Goal: Task Accomplishment & Management: Use online tool/utility

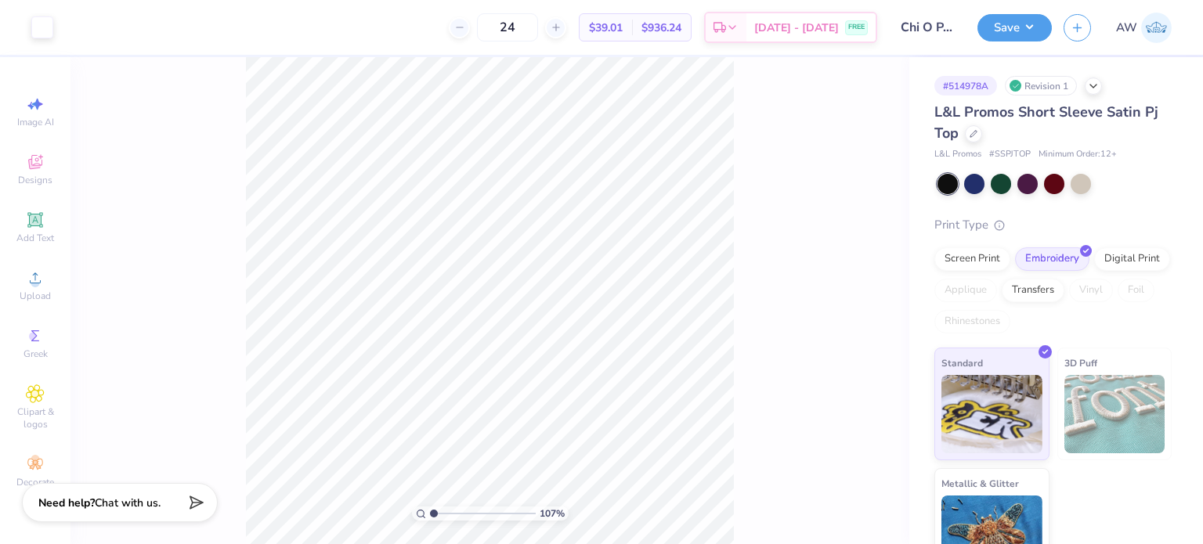
type input "1.06664184056947"
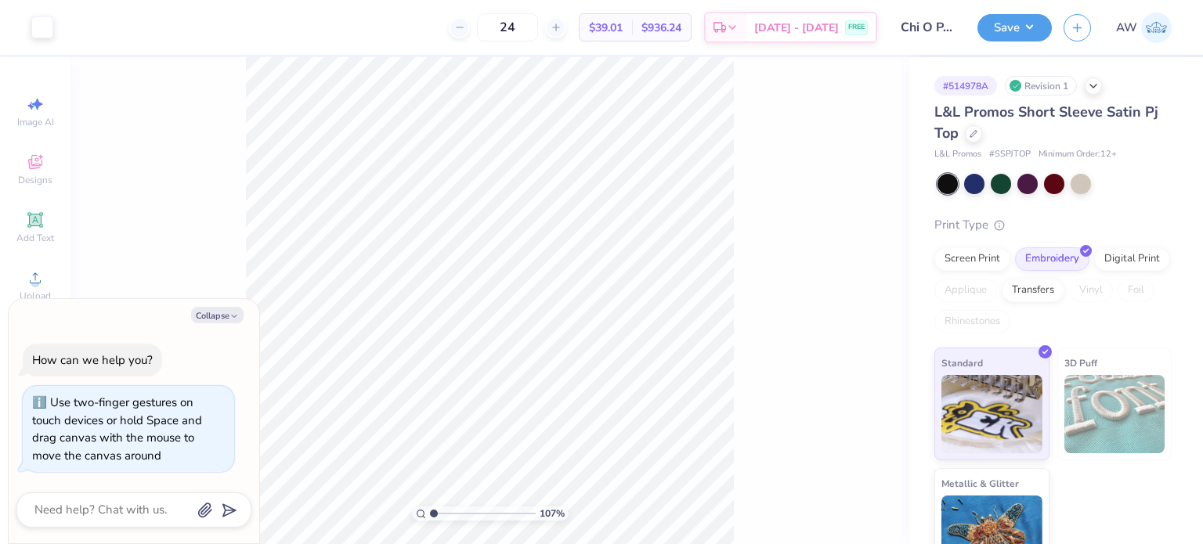
type textarea "x"
type input "3.43840593954802"
type textarea "x"
type input "3.43840593954802"
type textarea "x"
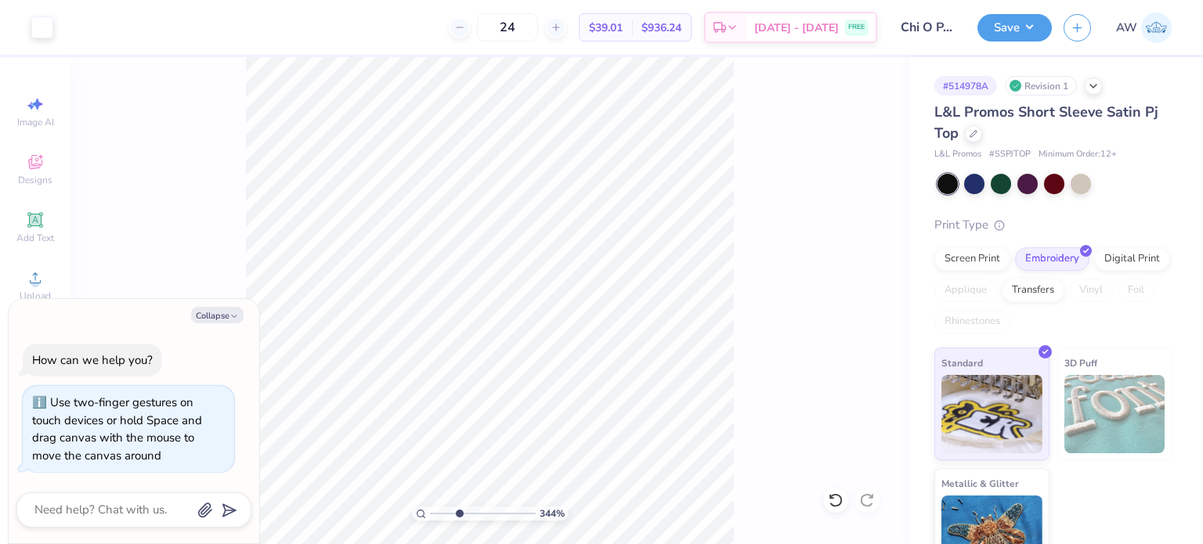
type input "3.43840593954802"
type textarea "x"
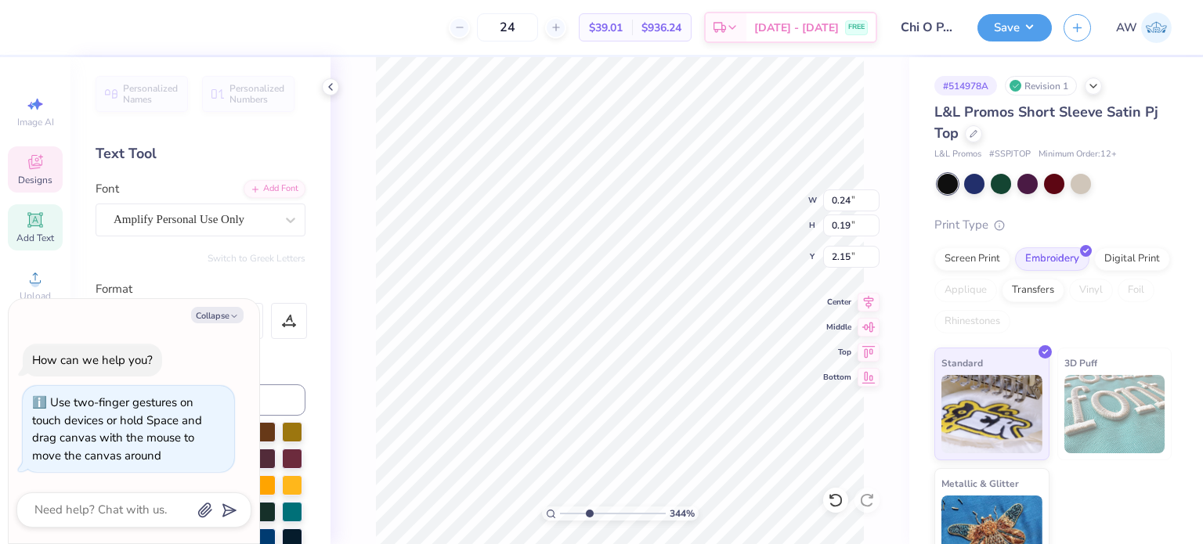
type input "3.43840593954802"
type textarea "x"
type input "3.43840593954802"
type textarea "x"
type input "3.43840593954802"
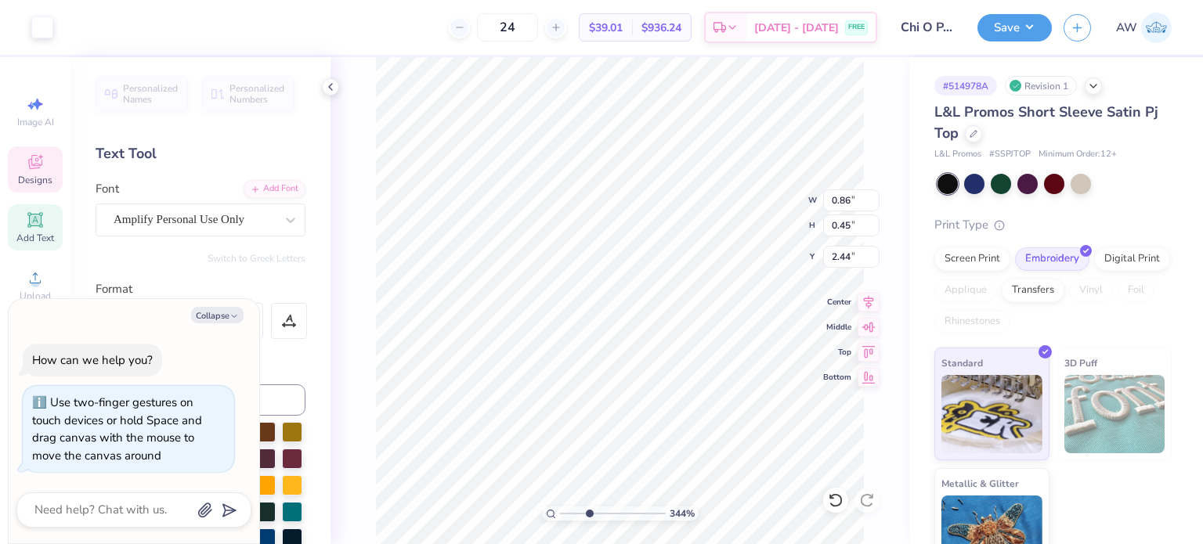
type textarea "x"
type input "3.43840593954802"
type textarea "x"
type input "3.43840593954802"
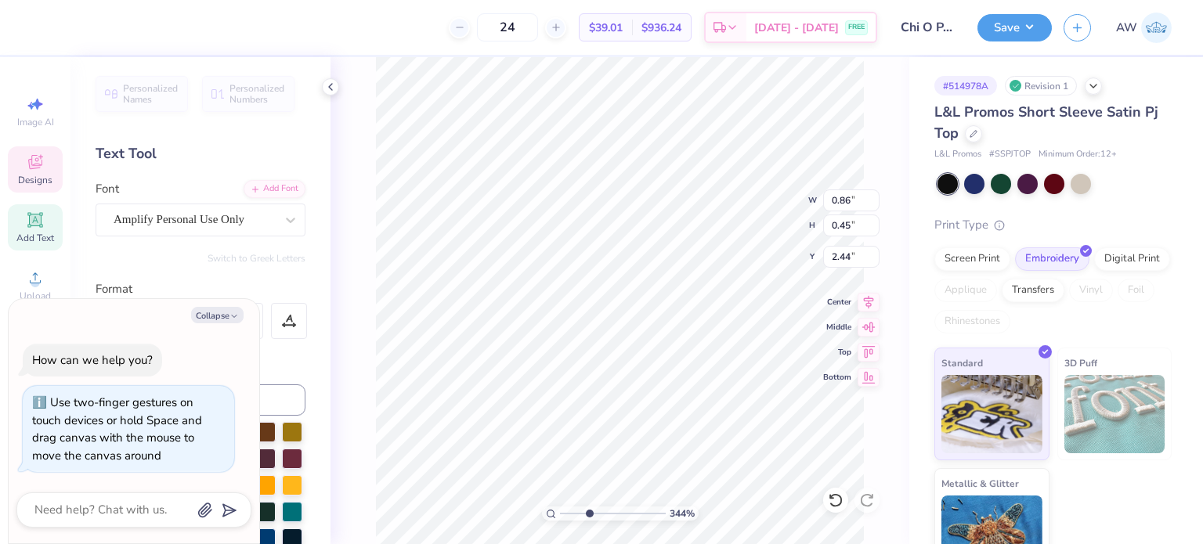
type textarea "x"
type input "3.43840593954802"
type textarea "x"
type textarea "Purpos"
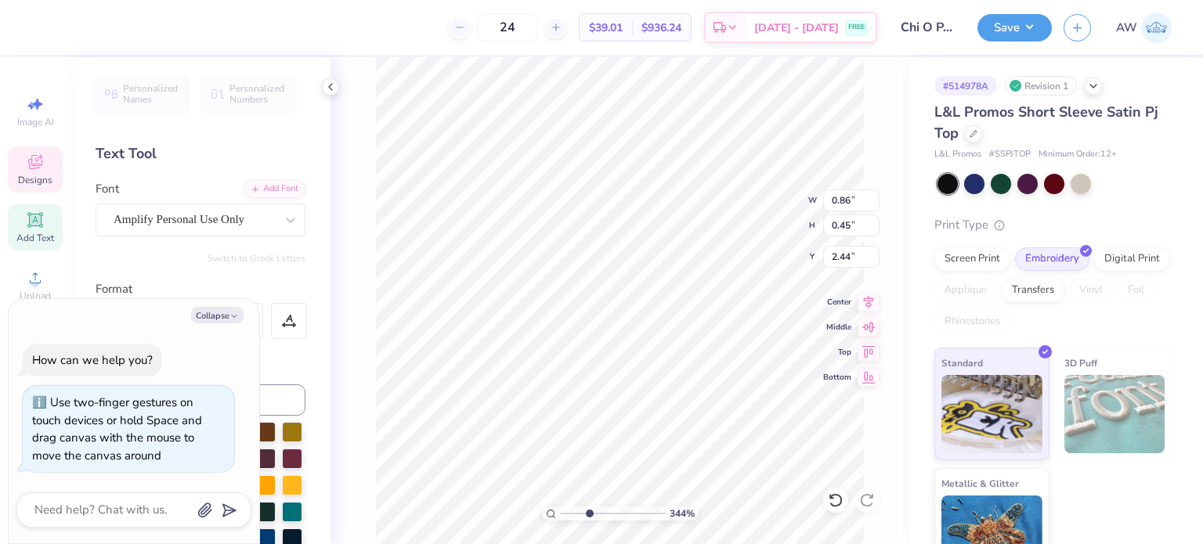
type input "3.43840593954802"
type textarea "x"
type textarea "Purpo"
type input "3.43840593954802"
type textarea "x"
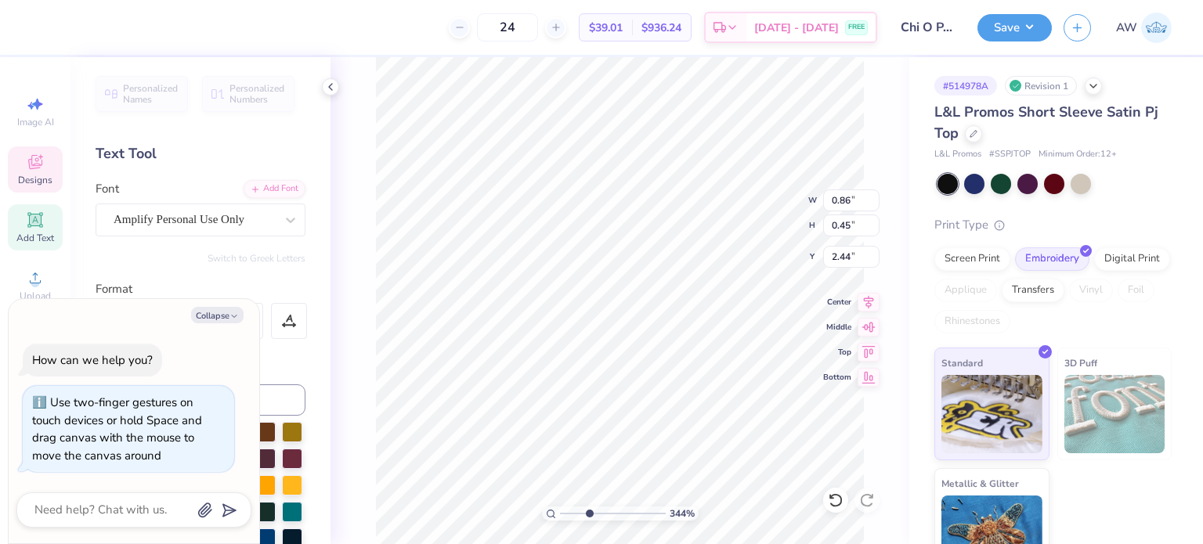
type textarea "Purp"
type input "3.43840593954802"
type textarea "x"
type textarea "Pur"
type input "3.43840593954802"
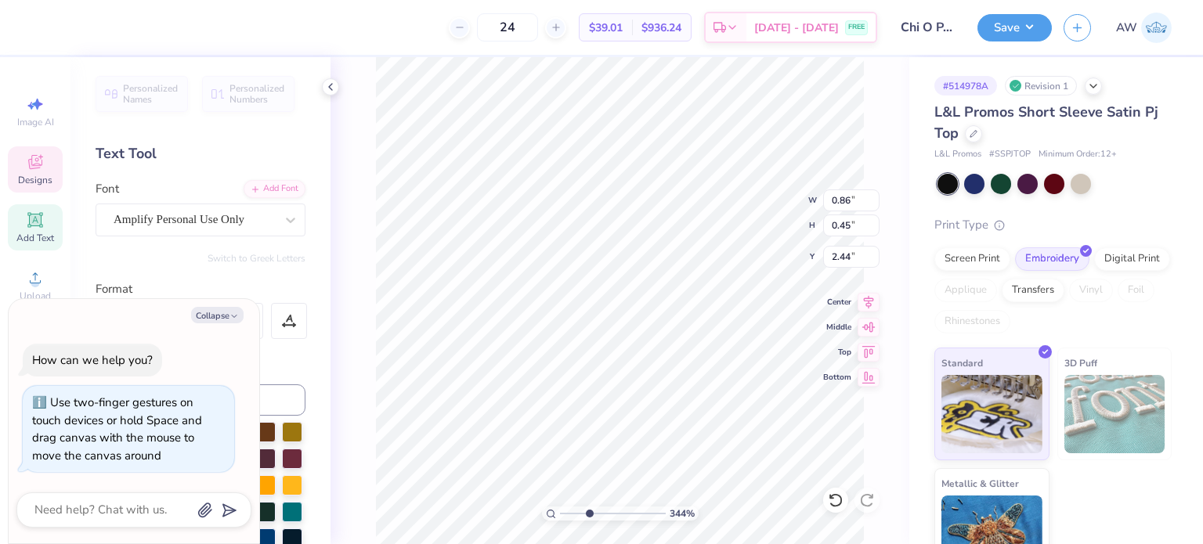
type textarea "x"
type textarea "Pu"
type input "3.43840593954802"
type textarea "x"
type textarea "P"
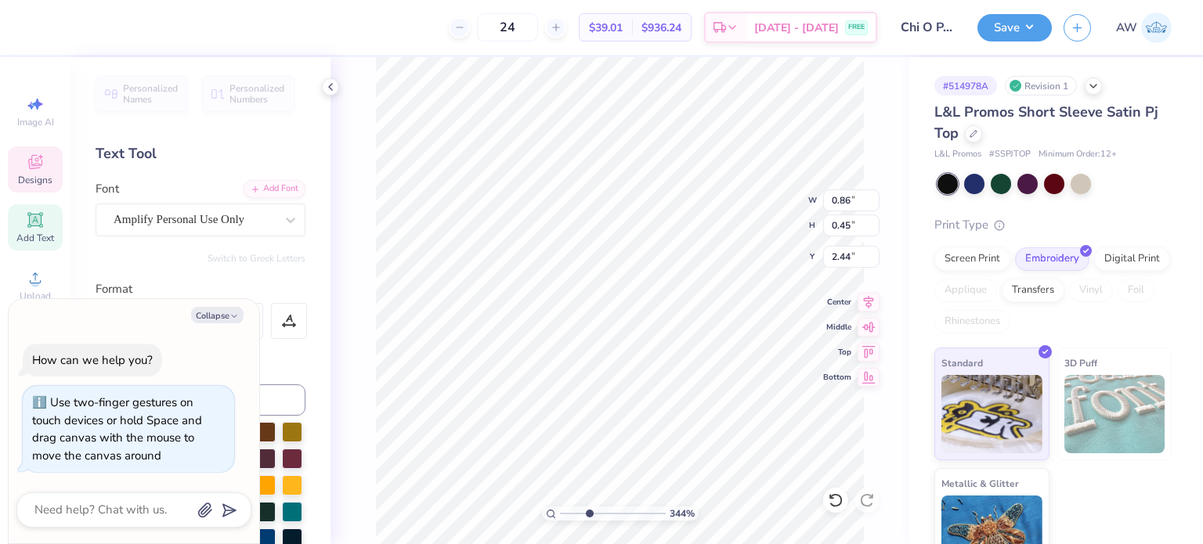
scroll to position [13, 2]
type input "3.43840593954802"
type textarea "x"
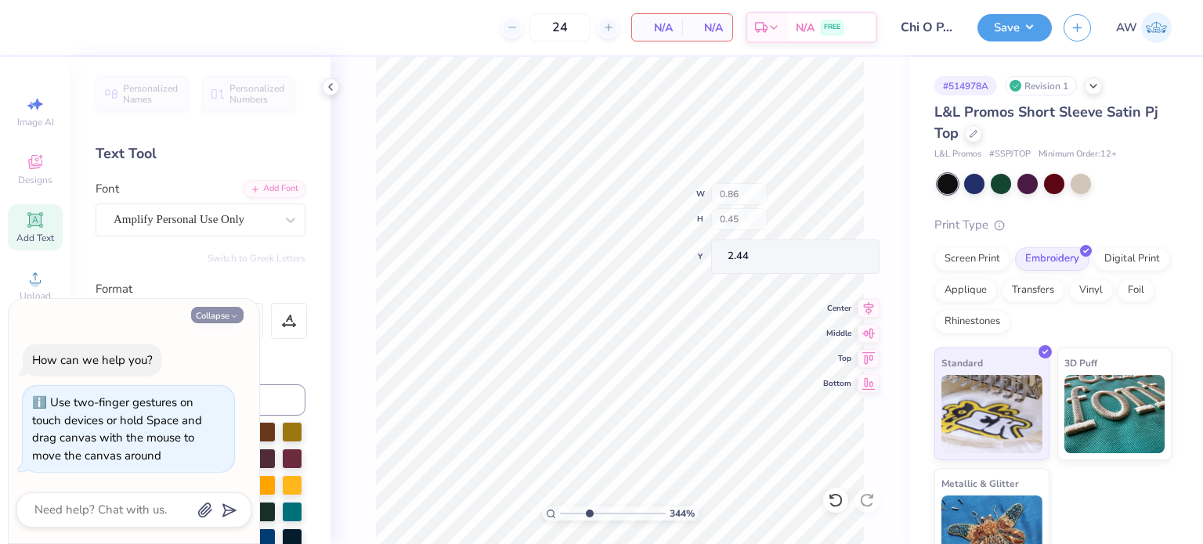
type input "3.43840593954802"
click at [217, 315] on button "Collapse" at bounding box center [217, 315] width 52 height 16
type textarea "x"
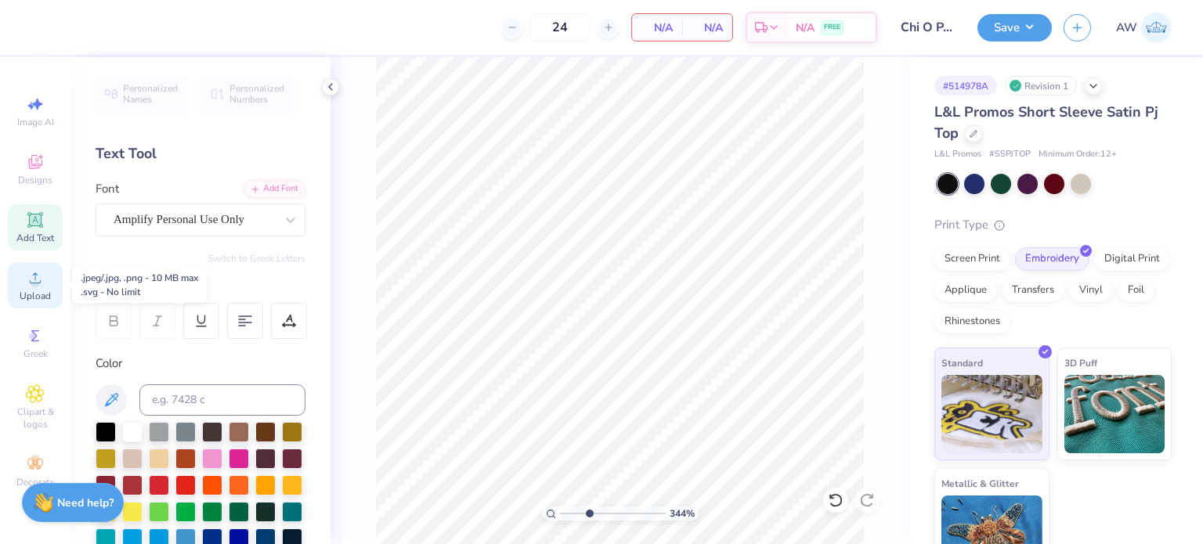
click at [23, 281] on div "Upload" at bounding box center [35, 285] width 55 height 46
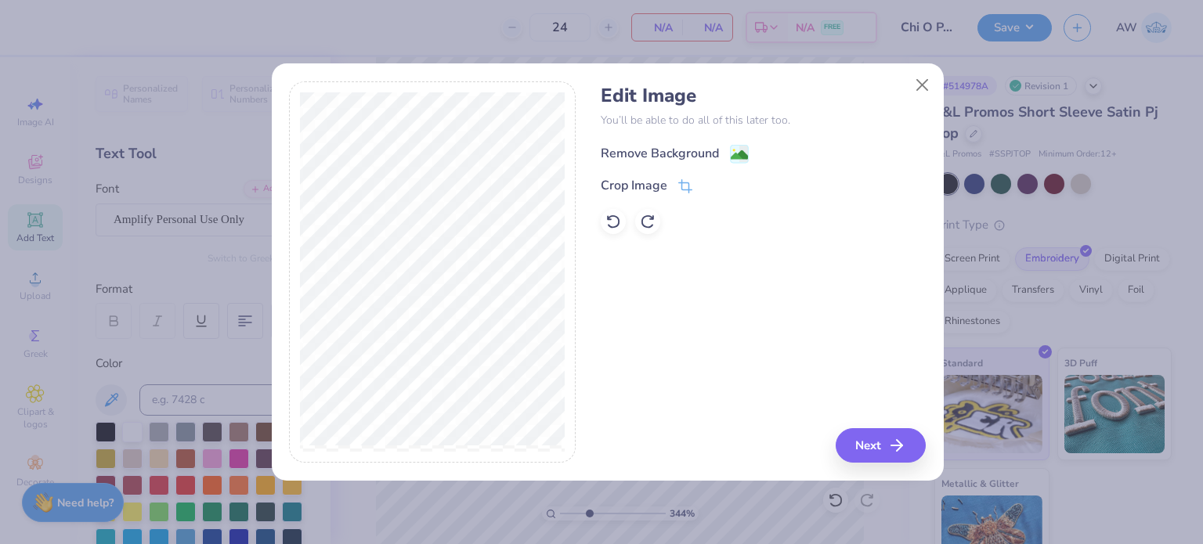
click at [701, 150] on div "Remove Background" at bounding box center [660, 153] width 118 height 19
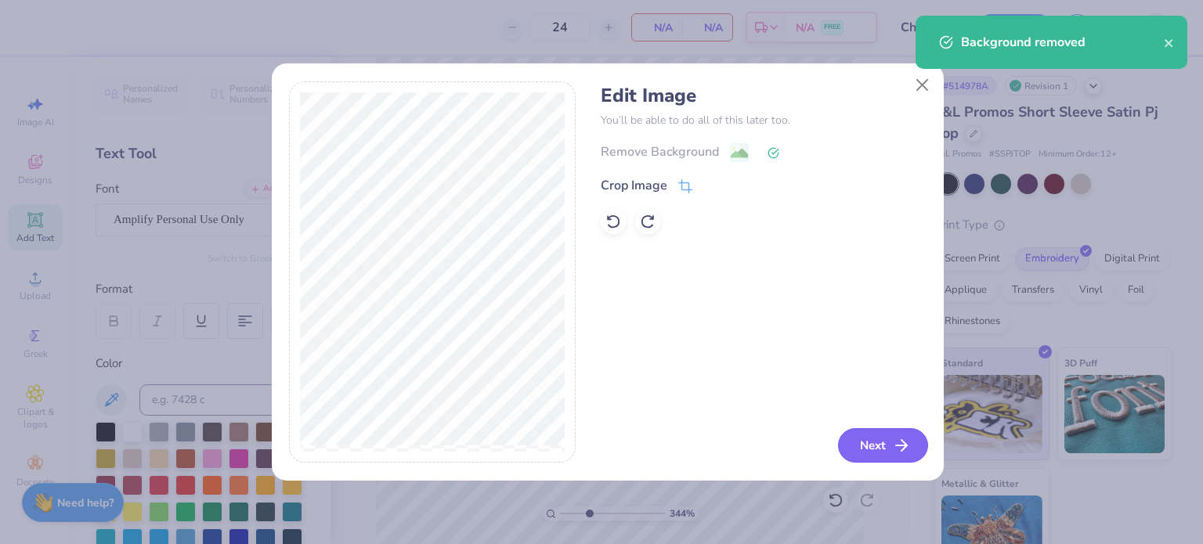
click at [884, 451] on button "Next" at bounding box center [883, 446] width 90 height 34
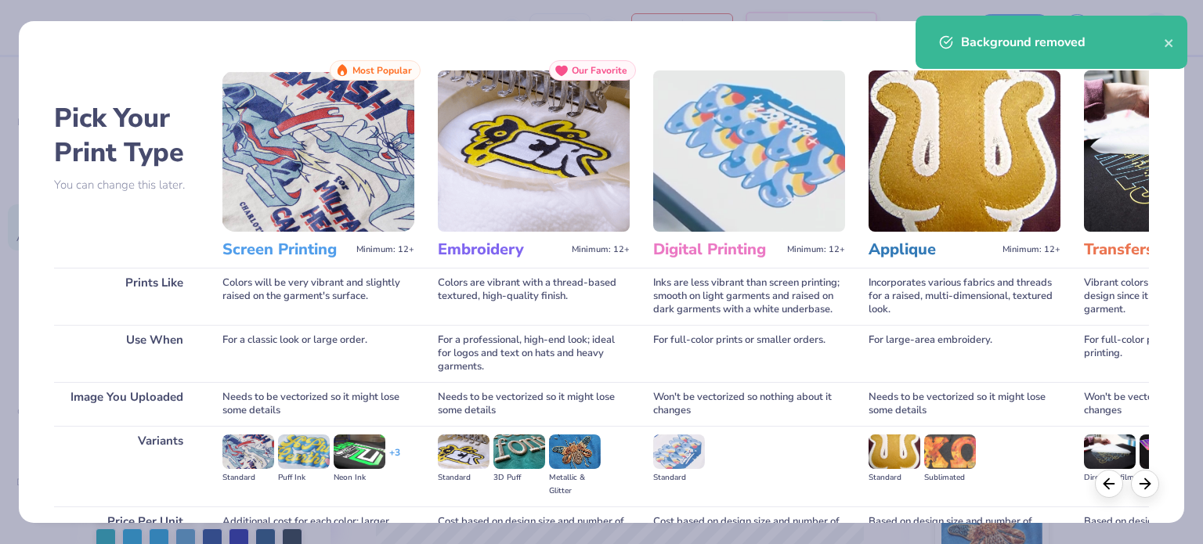
scroll to position [157, 0]
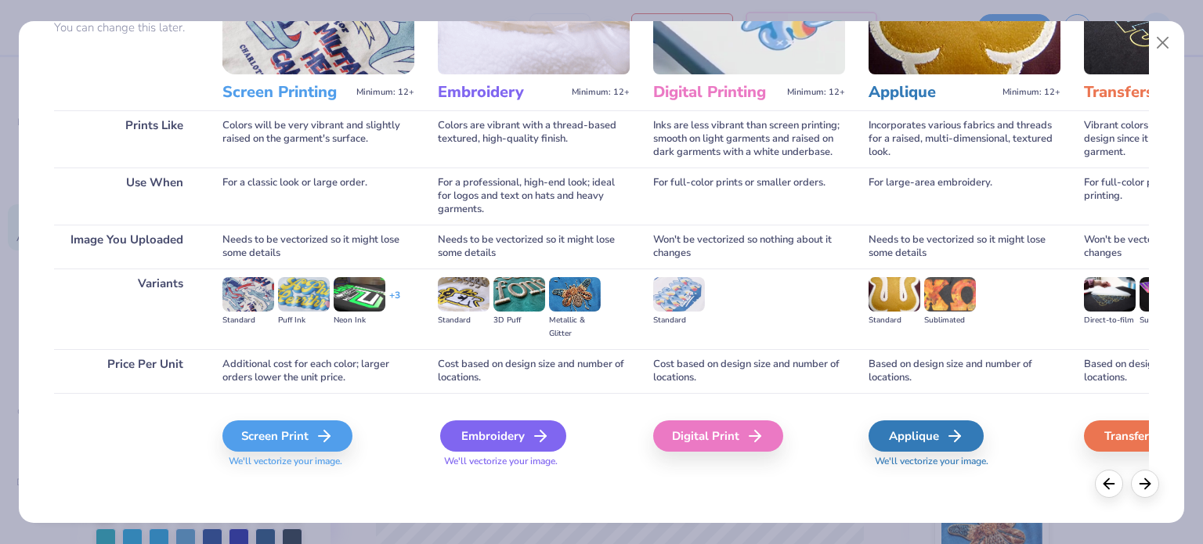
click at [504, 438] on div "Embroidery" at bounding box center [503, 436] width 126 height 31
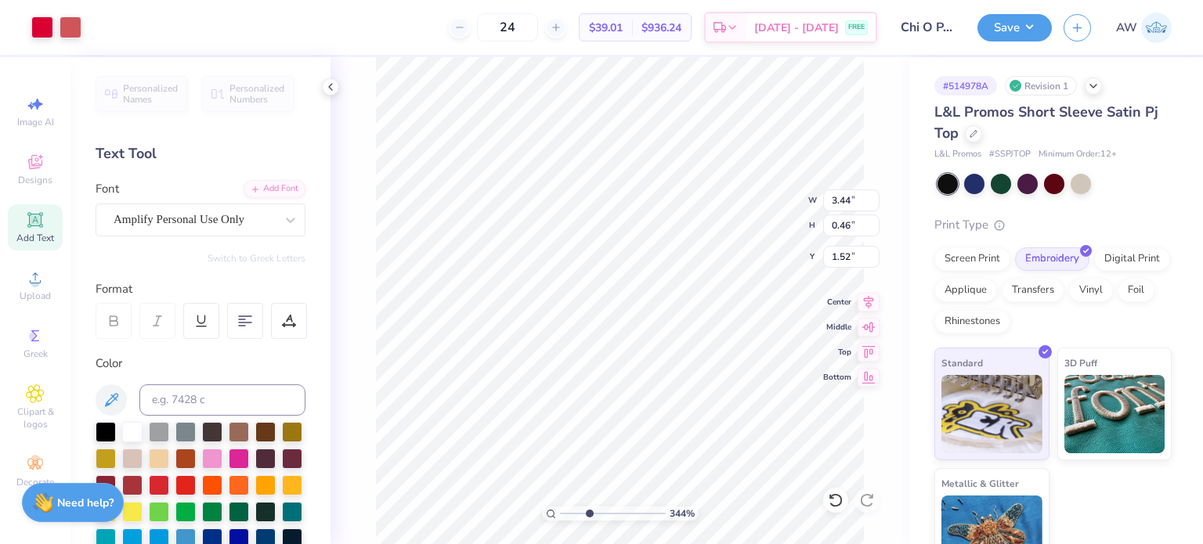
type input "3.43840593954802"
type input "2.61"
click at [42, 29] on div at bounding box center [42, 26] width 22 height 22
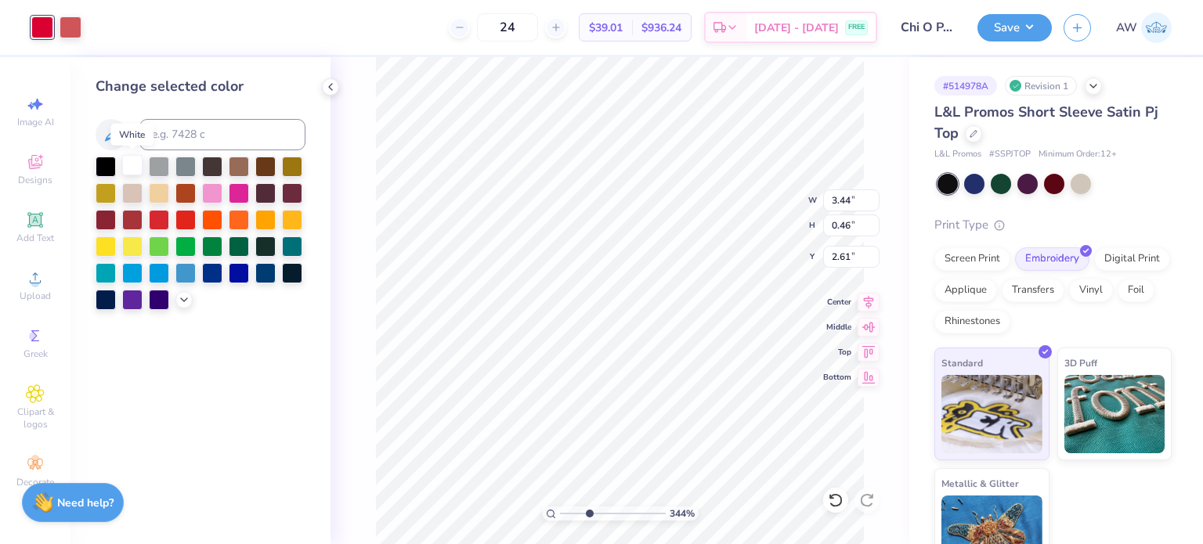
click at [127, 164] on div at bounding box center [132, 165] width 20 height 20
click at [68, 24] on div at bounding box center [71, 26] width 22 height 22
click at [130, 165] on div at bounding box center [132, 165] width 20 height 20
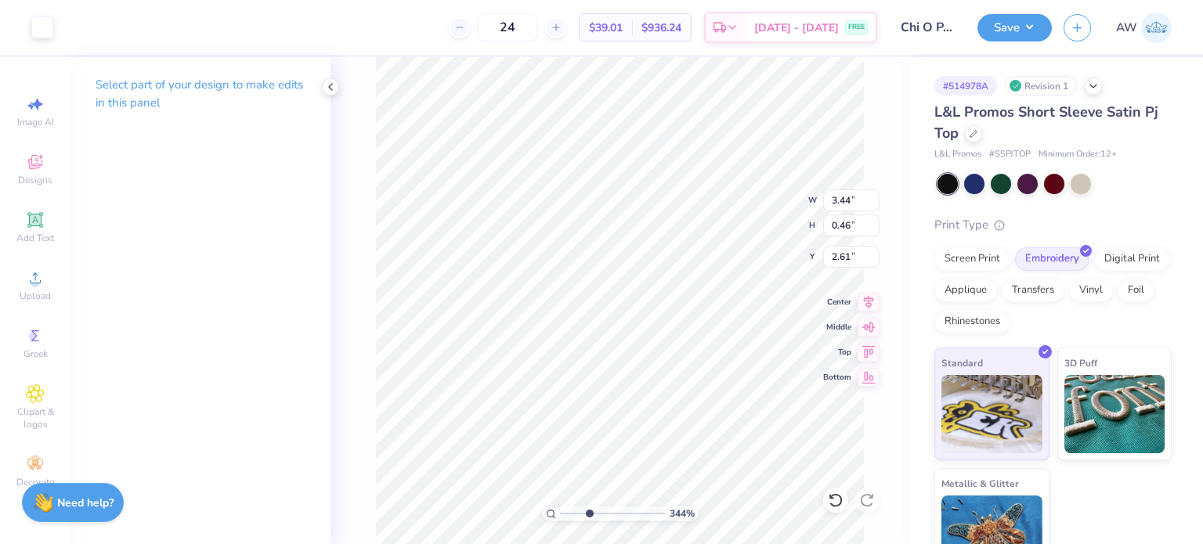
type input "3.43840593954802"
type input "2.41"
click at [31, 356] on span "Greek" at bounding box center [36, 354] width 24 height 13
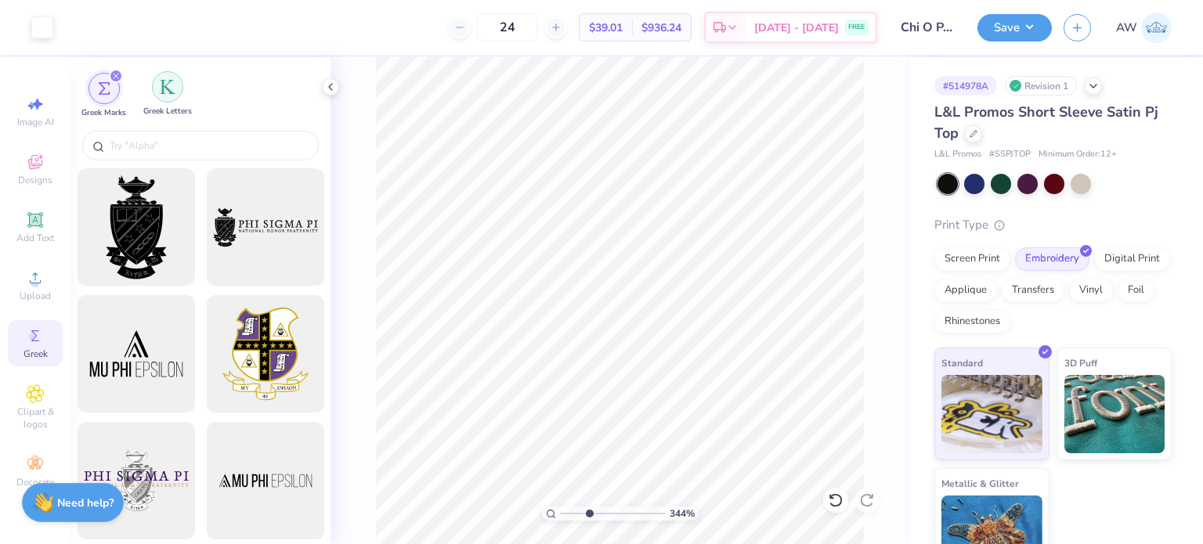
click at [179, 88] on div "filter for Greek Letters" at bounding box center [167, 86] width 31 height 31
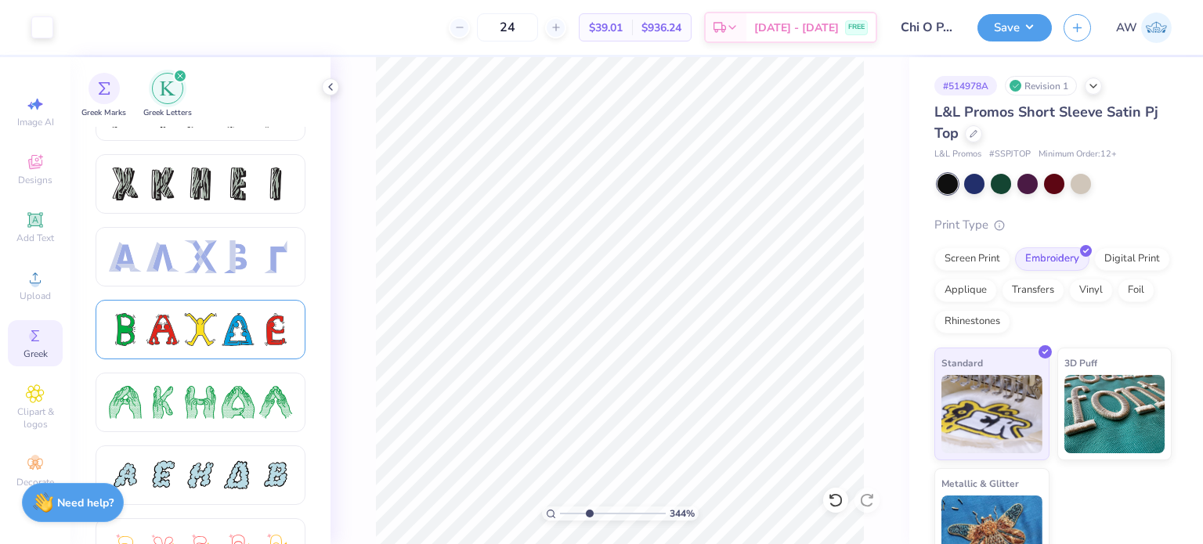
scroll to position [0, 0]
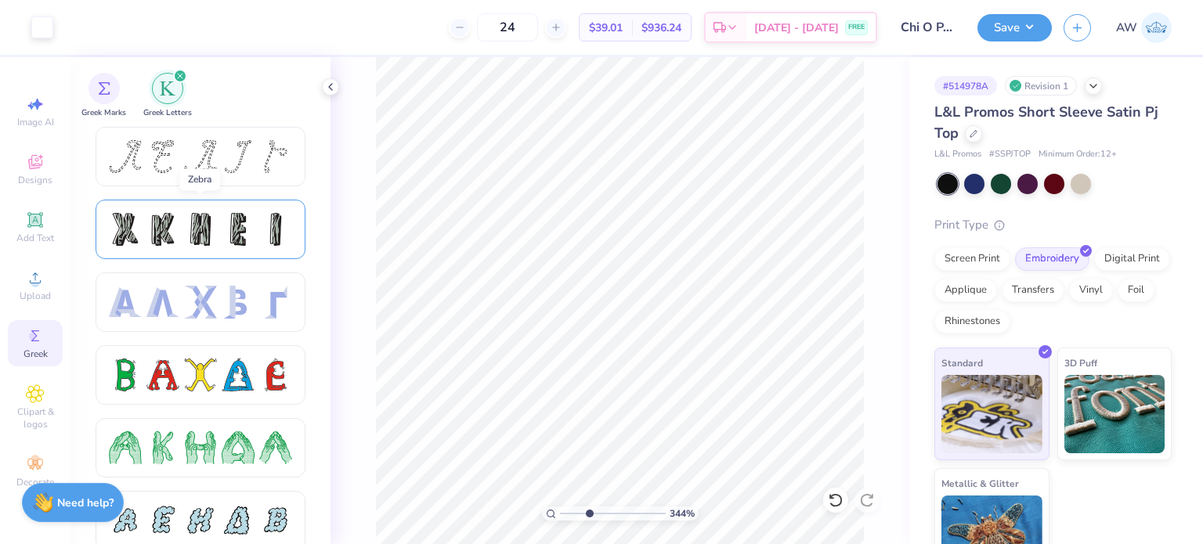
click at [263, 220] on div at bounding box center [275, 229] width 33 height 33
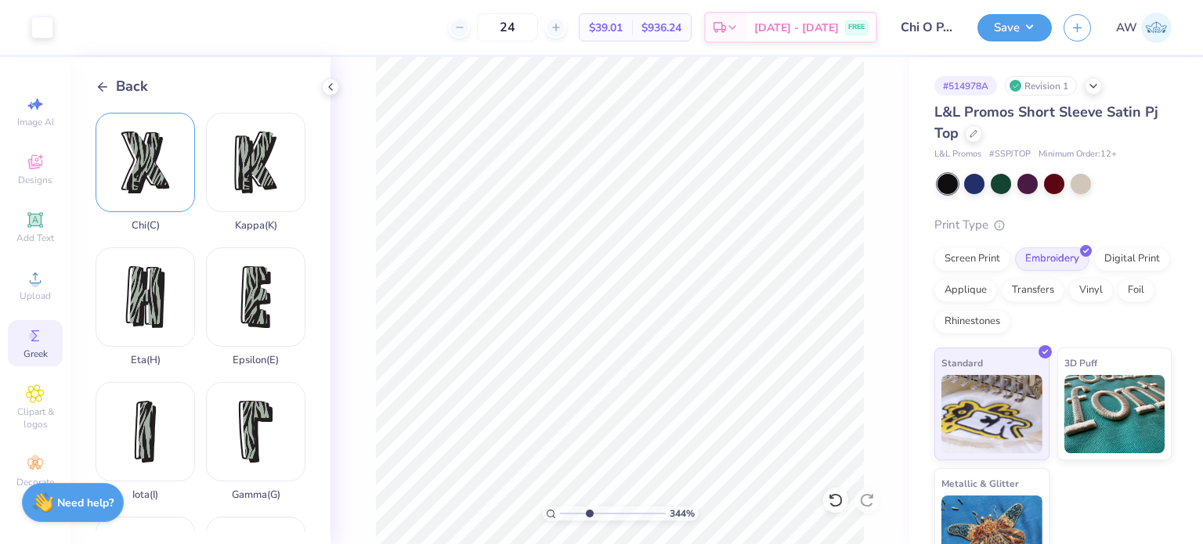
click at [135, 183] on div "Chi ( C )" at bounding box center [145, 172] width 99 height 119
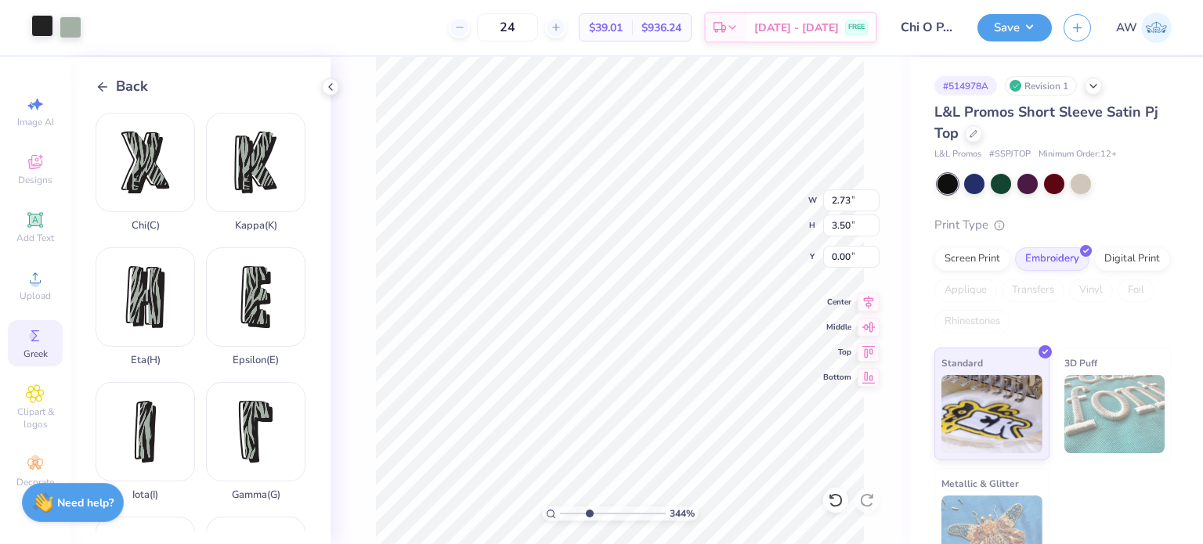
click at [45, 27] on div at bounding box center [42, 26] width 22 height 22
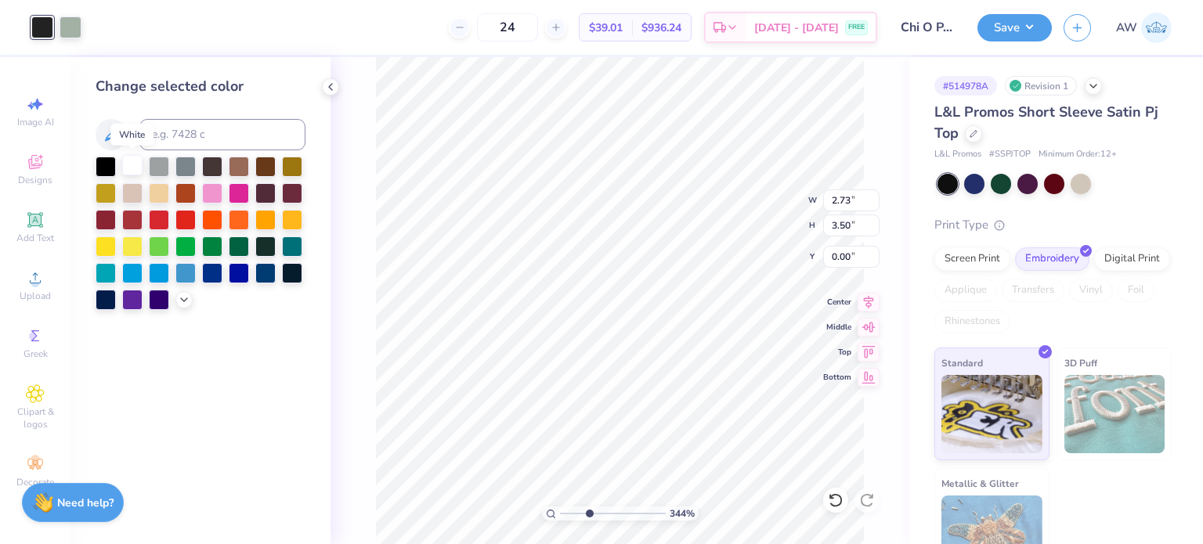
click at [130, 165] on div at bounding box center [132, 165] width 20 height 20
click at [71, 28] on div at bounding box center [71, 26] width 22 height 22
click at [186, 187] on div at bounding box center [185, 192] width 20 height 20
click at [179, 219] on div at bounding box center [185, 218] width 20 height 20
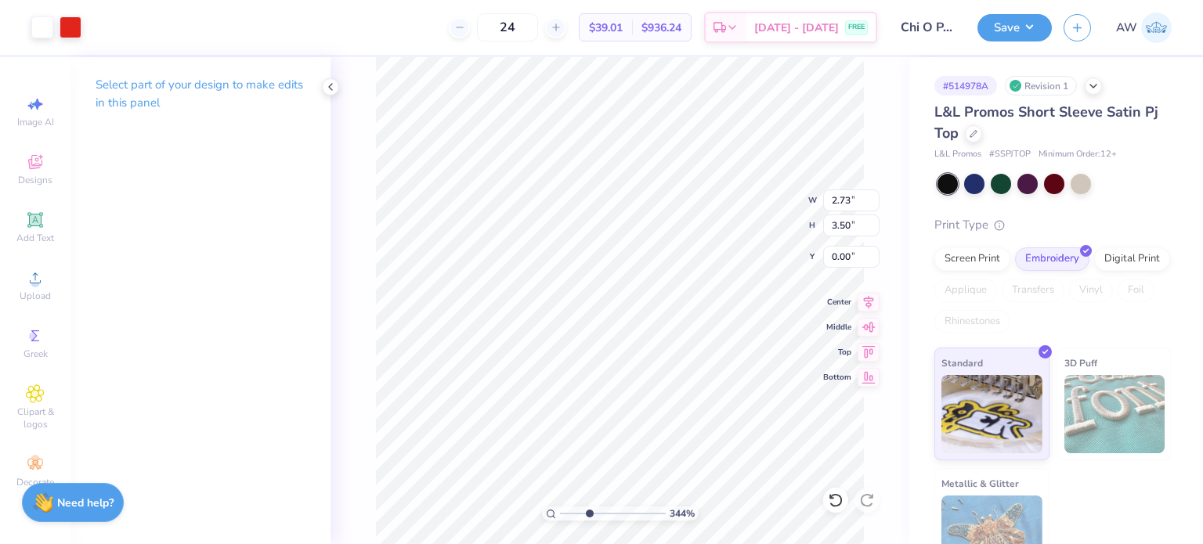
type input "3.43840593954802"
type input "1.17"
type input "1.50"
type input "2.00"
type input "3.43840593954802"
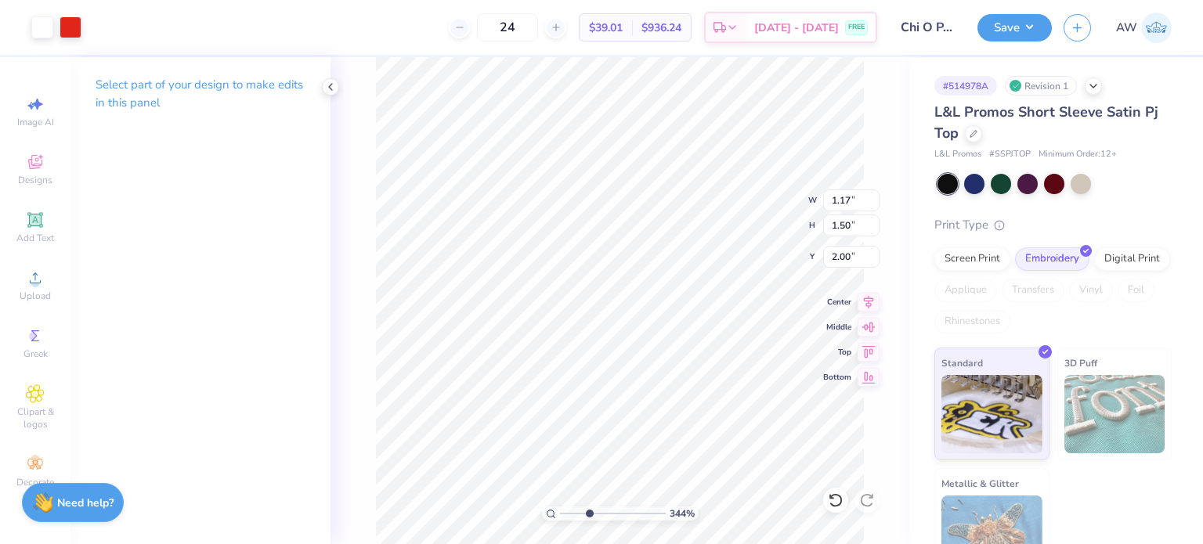
type input "0.66"
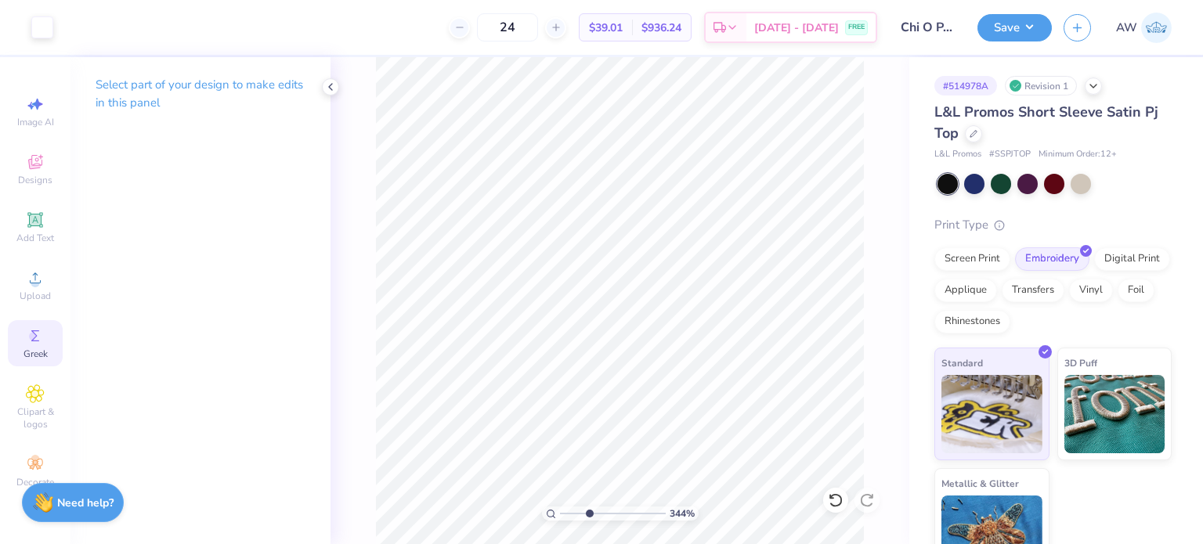
click at [39, 344] on icon at bounding box center [35, 336] width 19 height 19
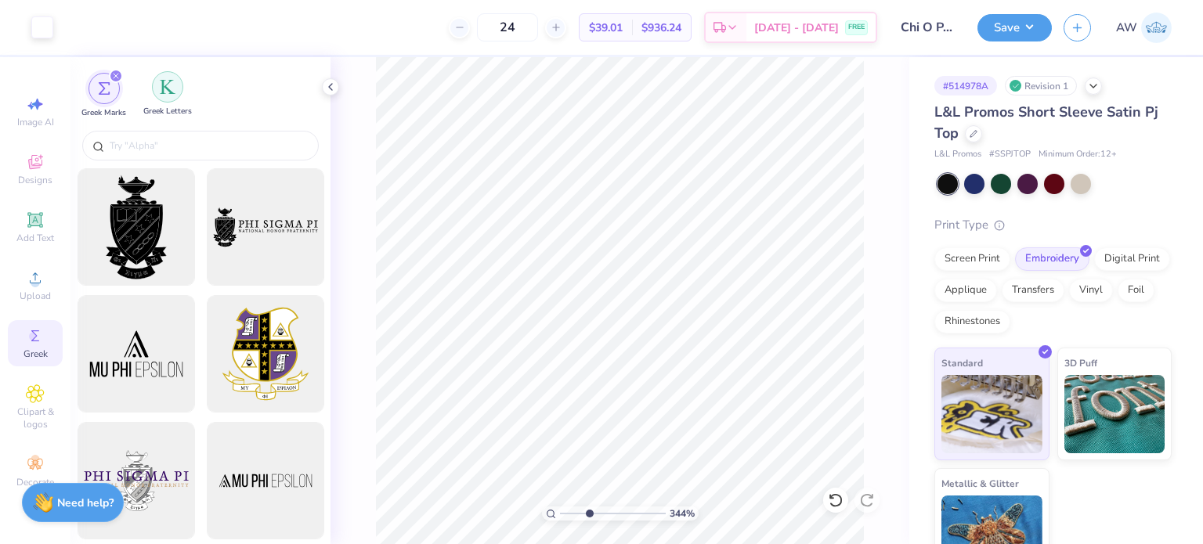
click at [161, 82] on img "filter for Greek Letters" at bounding box center [168, 87] width 16 height 16
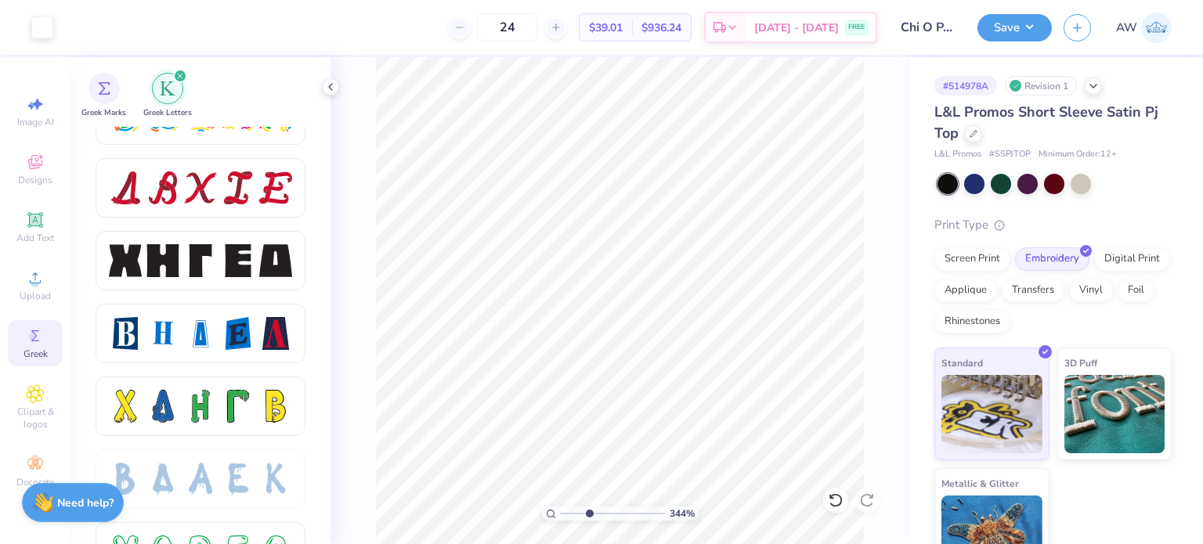
scroll to position [1992, 0]
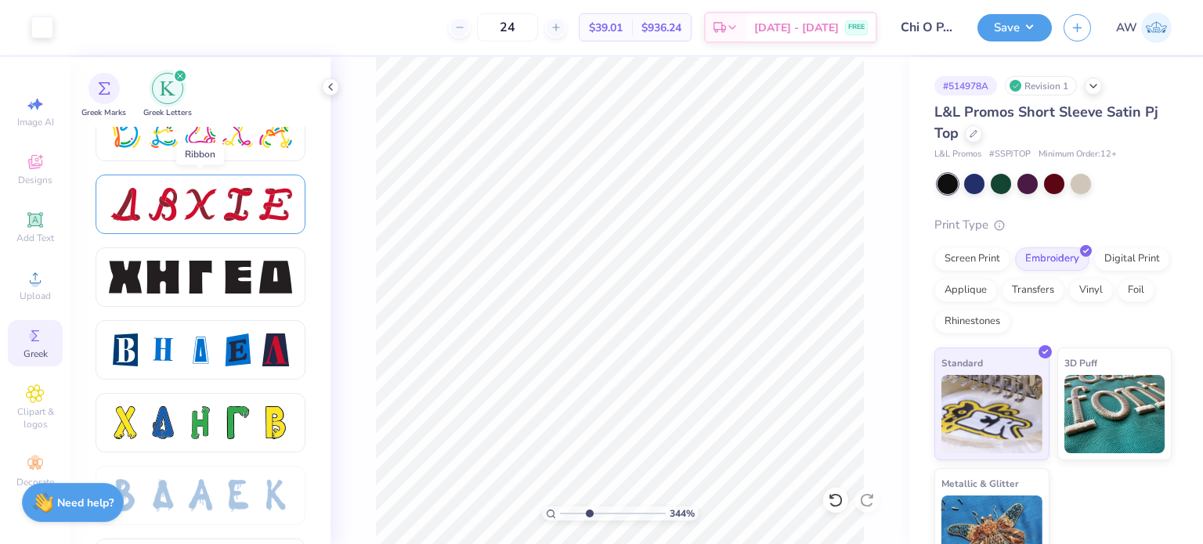
click at [208, 208] on div at bounding box center [200, 204] width 33 height 33
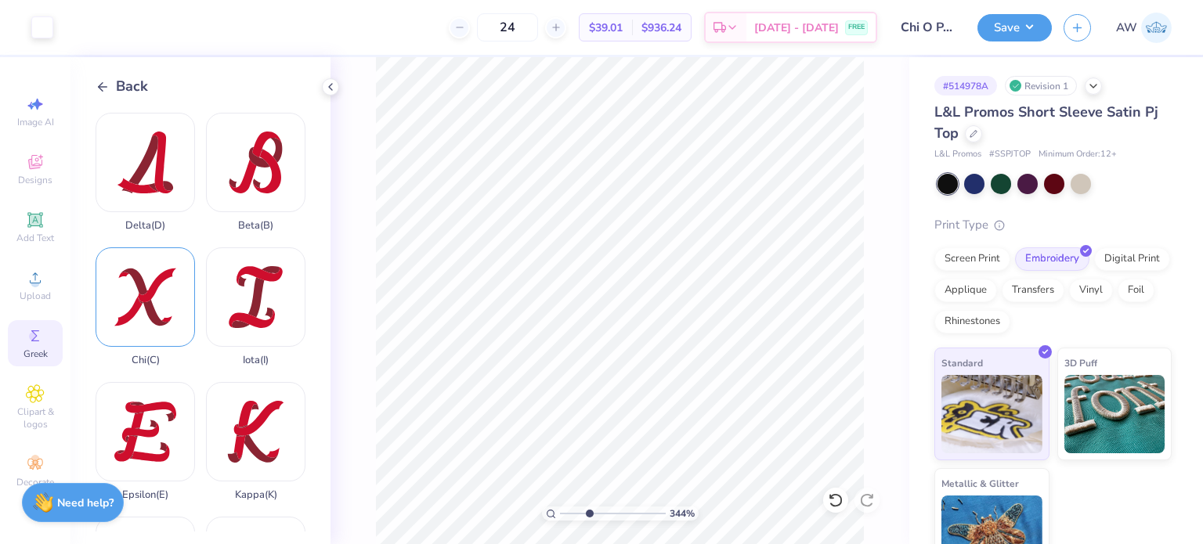
click at [143, 325] on div "Chi ( C )" at bounding box center [145, 307] width 99 height 119
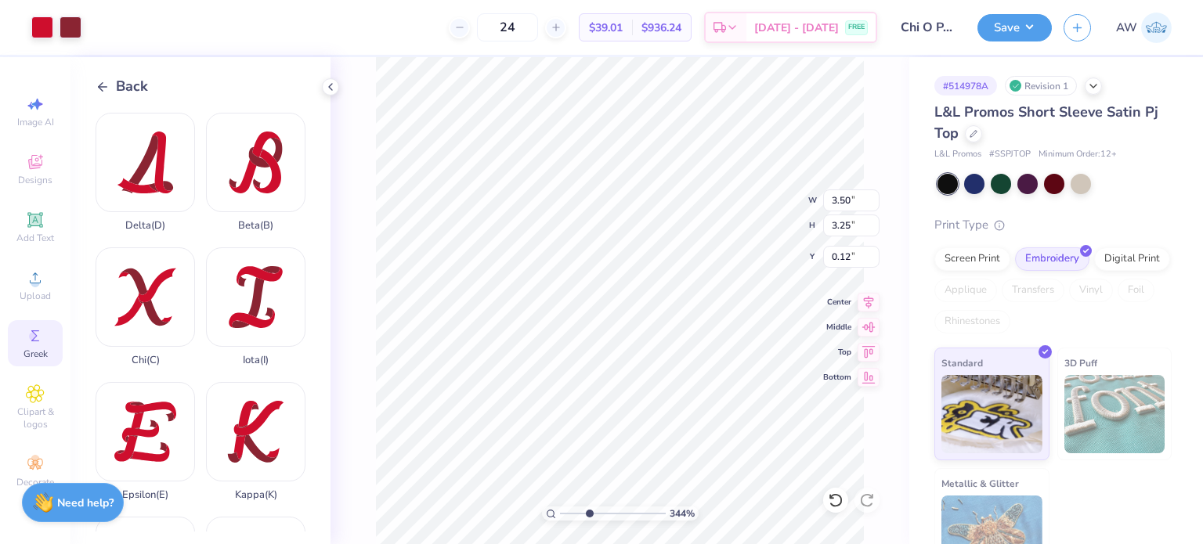
type input "3.43840593954802"
type input "1.52"
type input "1.42"
type input "1.96"
type input "3.43840593954802"
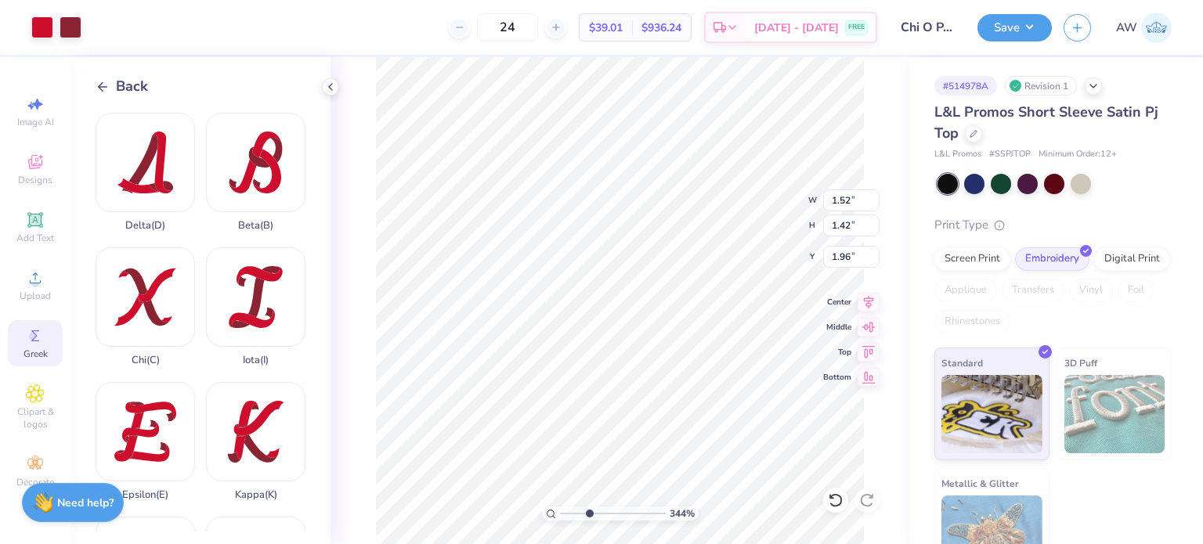
type input "0.85"
type input "3.43840593954802"
type input "1.78"
type input "1.65"
type input "0.61"
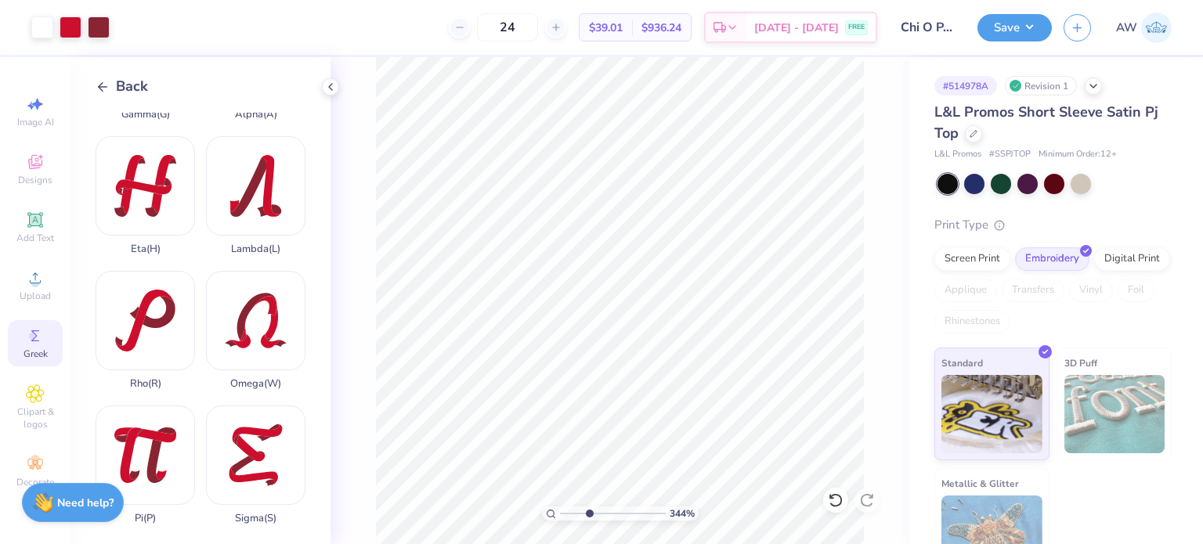
scroll to position [553, 0]
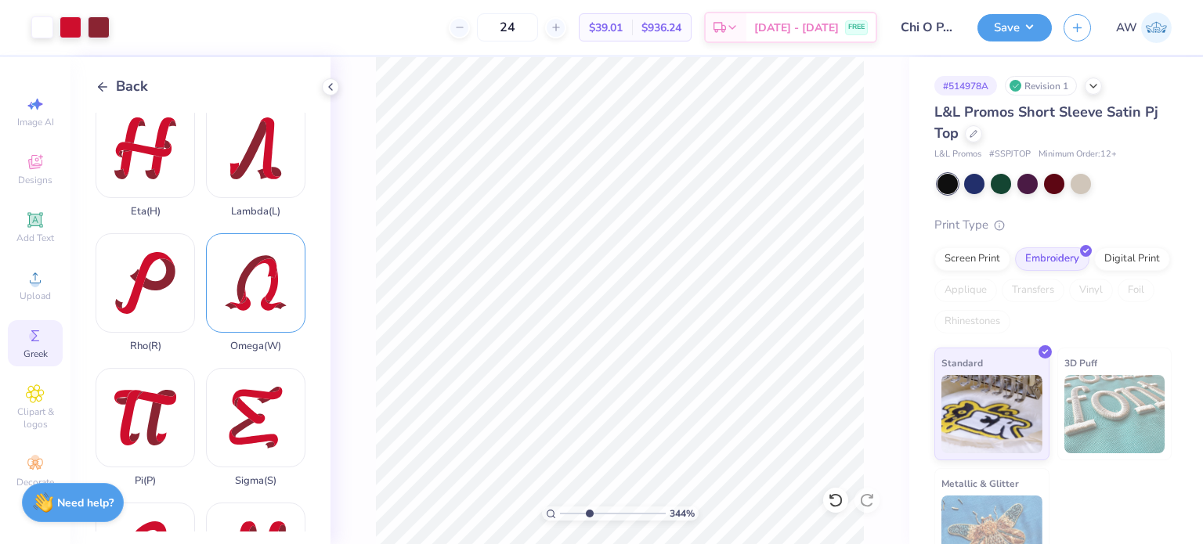
click at [244, 267] on div "Omega ( W )" at bounding box center [255, 292] width 99 height 119
type input "3.43840593954802"
type input "1.71"
type input "1.53"
type input "1.79"
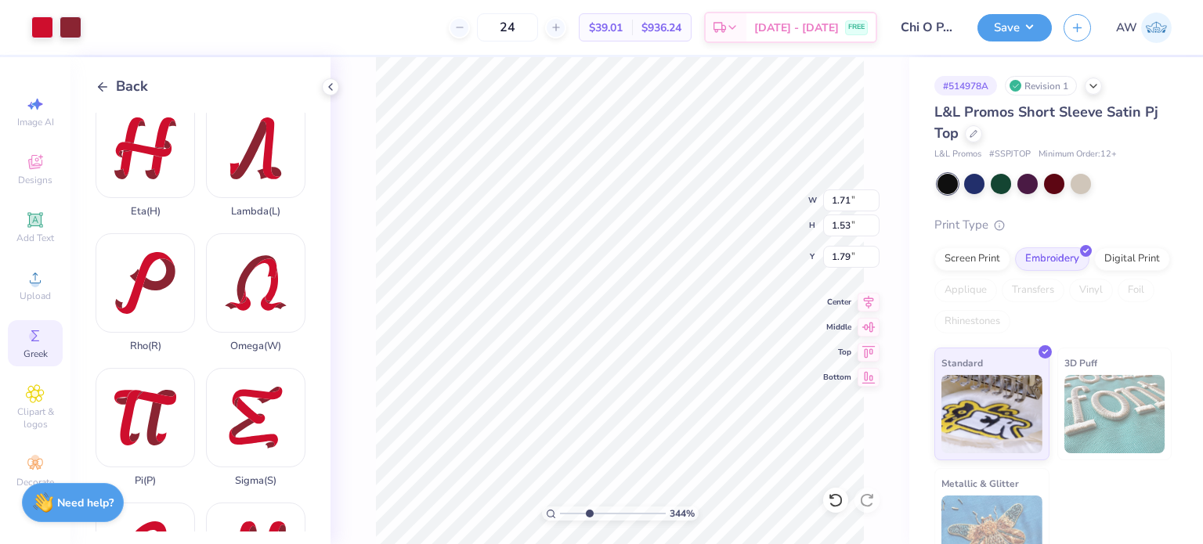
type input "3.43840593954802"
type input "0.74"
type input "3.43840593954802"
type input "0.68"
type input "3.43840593954802"
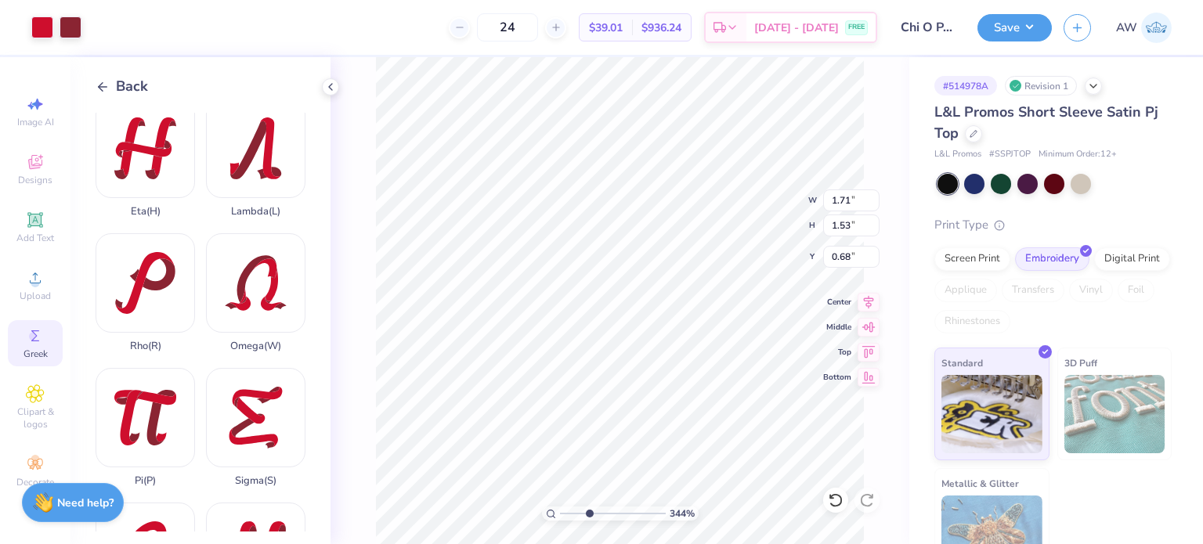
type input "0.74"
type input "3.43840593954802"
type input "1.78"
type input "1.65"
type input "0.61"
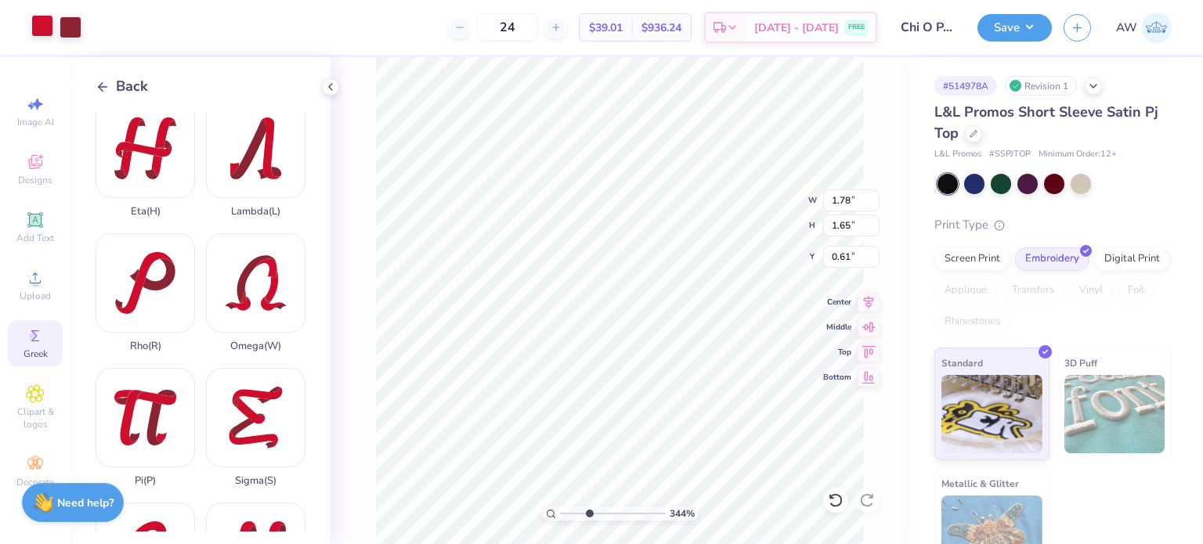
click at [43, 26] on div at bounding box center [42, 26] width 22 height 22
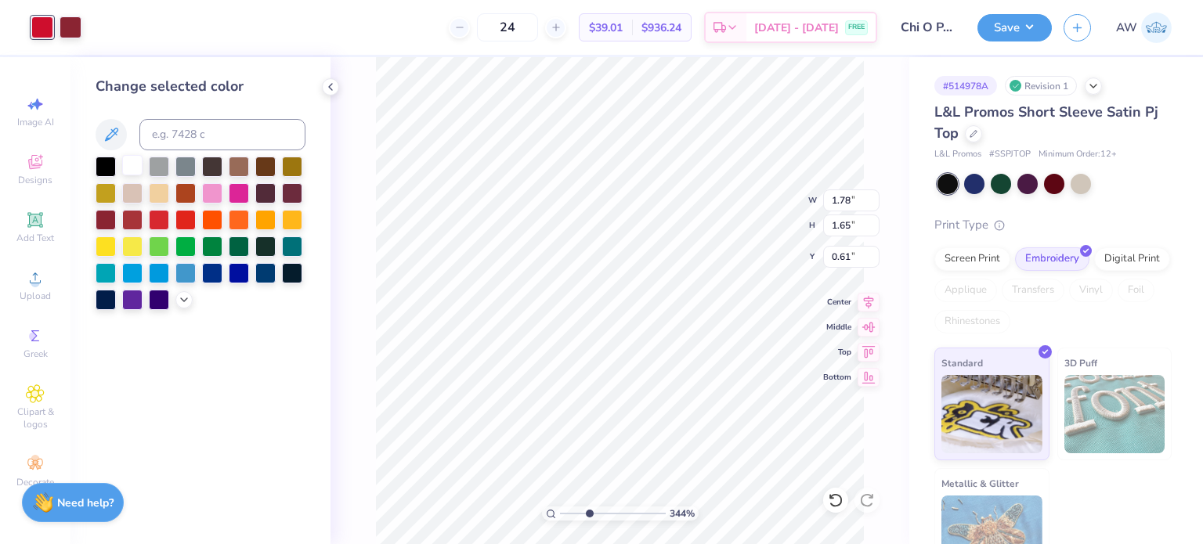
click at [133, 160] on div at bounding box center [132, 165] width 20 height 20
click at [70, 26] on div at bounding box center [71, 26] width 22 height 22
click at [131, 165] on div at bounding box center [132, 165] width 20 height 20
type input "3.43840593954802"
type input "1.71"
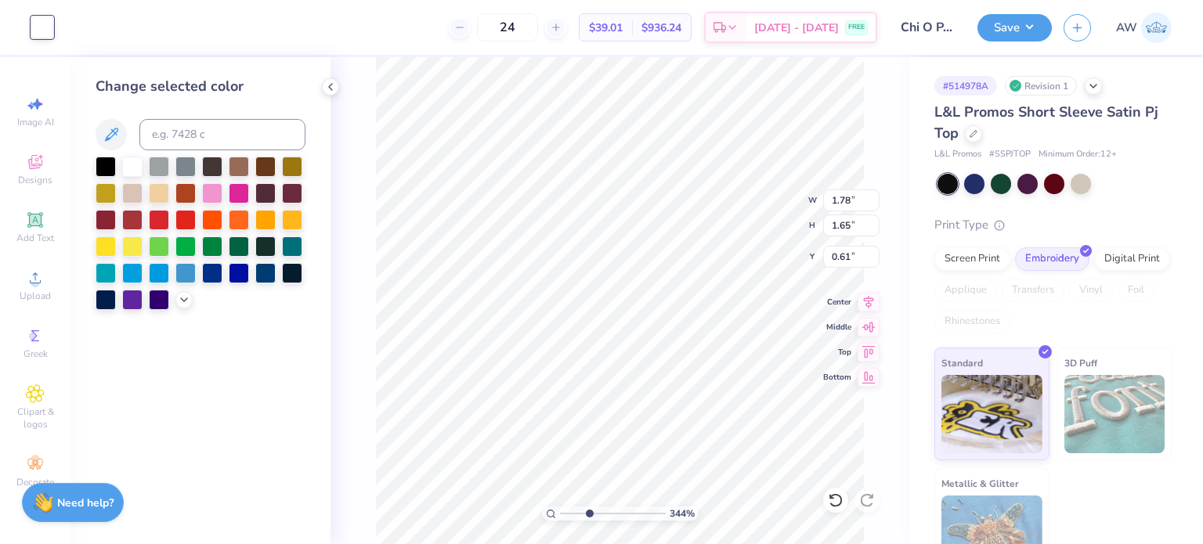
type input "1.53"
type input "0.74"
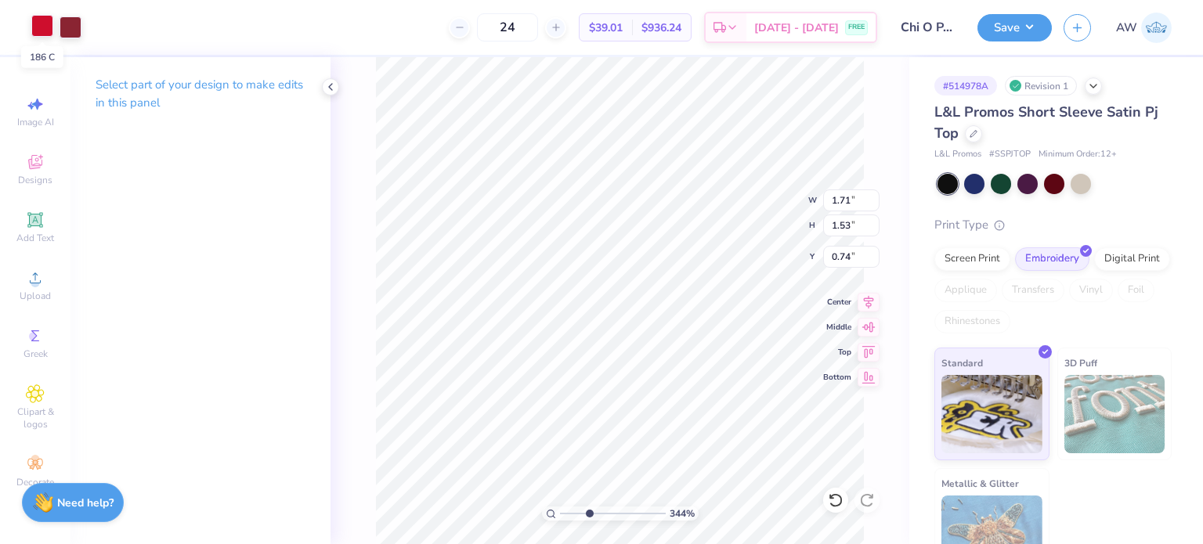
click at [42, 24] on div at bounding box center [42, 26] width 22 height 22
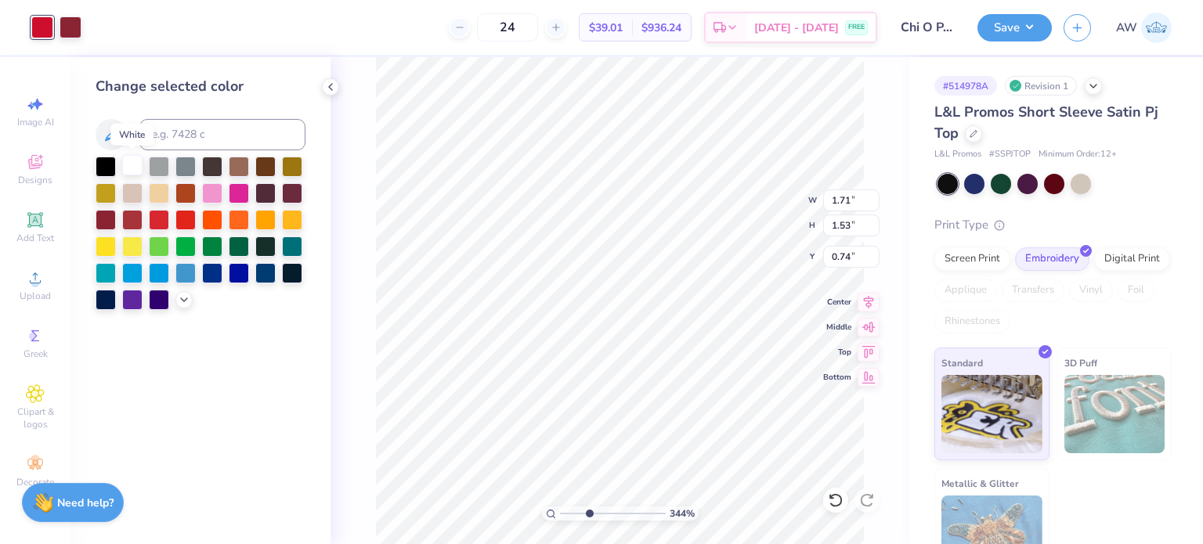
click at [138, 168] on div at bounding box center [132, 165] width 20 height 20
click at [74, 25] on div at bounding box center [71, 26] width 22 height 22
type input "3.43840593954802"
type input "1.78"
type input "1.65"
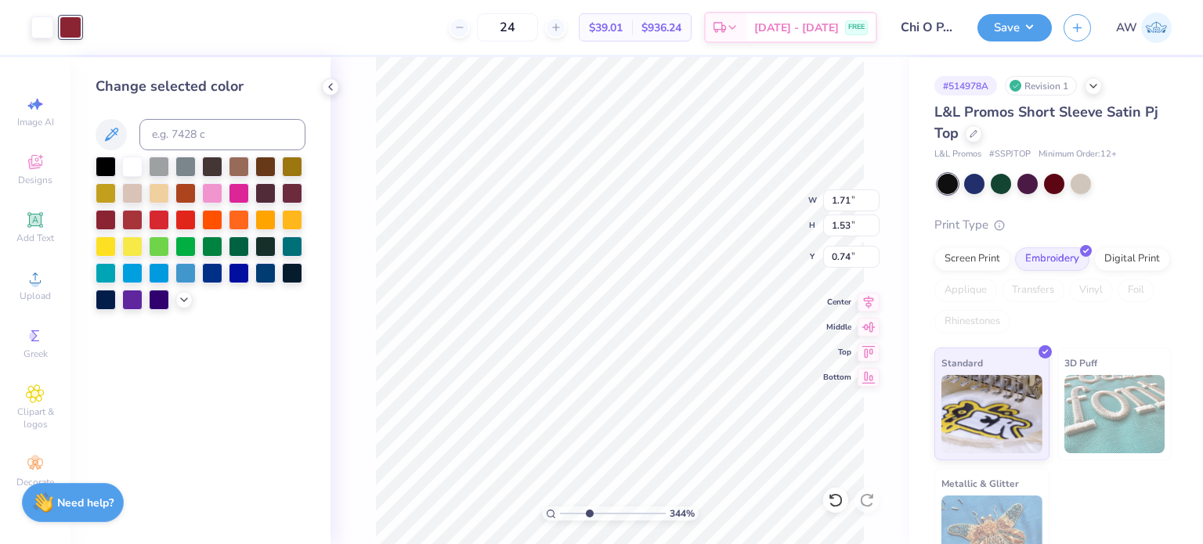
type input "0.61"
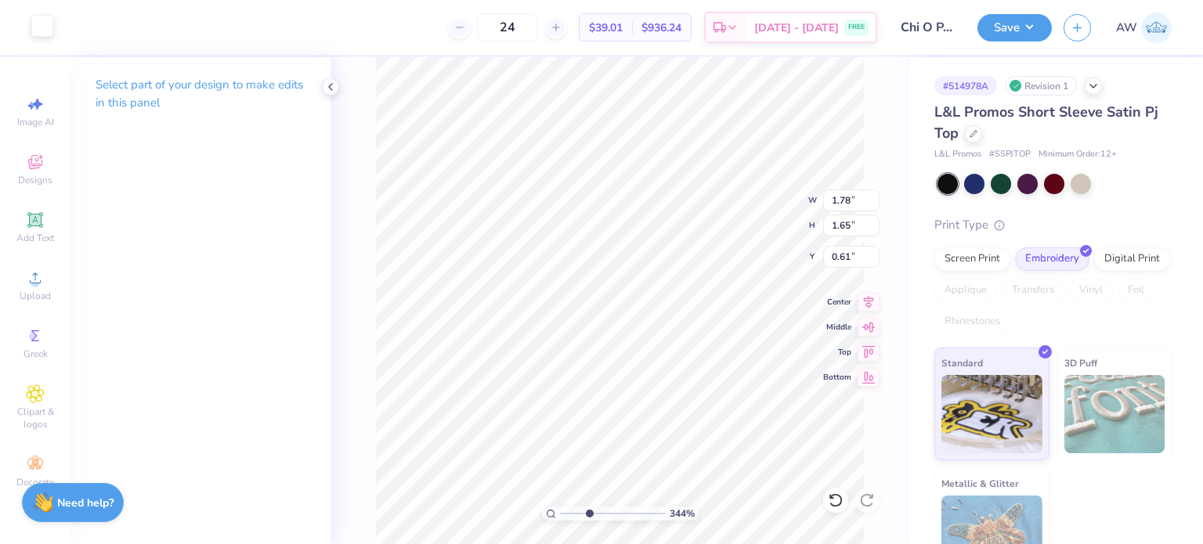
click at [40, 28] on div at bounding box center [42, 26] width 22 height 22
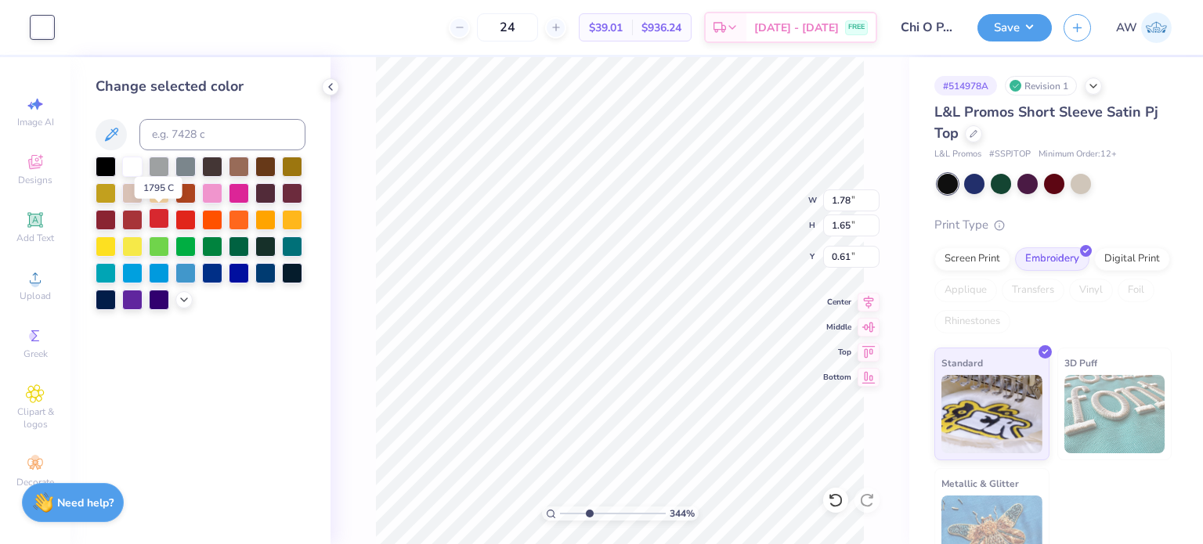
click at [160, 216] on div at bounding box center [159, 218] width 20 height 20
click at [837, 496] on icon at bounding box center [836, 501] width 16 height 16
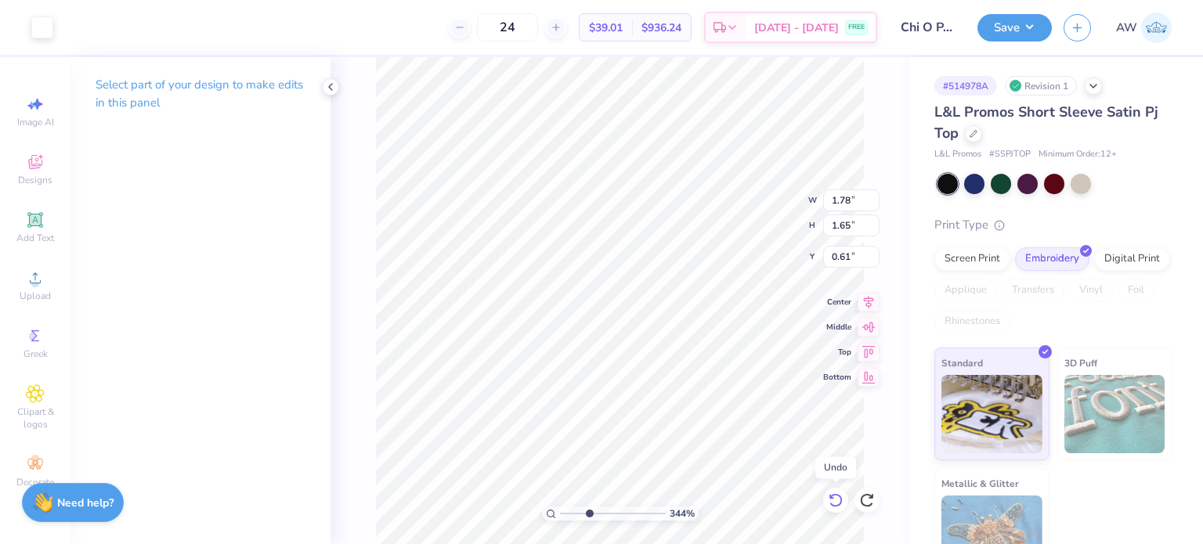
click at [836, 496] on icon at bounding box center [836, 501] width 16 height 16
click at [42, 16] on div at bounding box center [42, 26] width 22 height 22
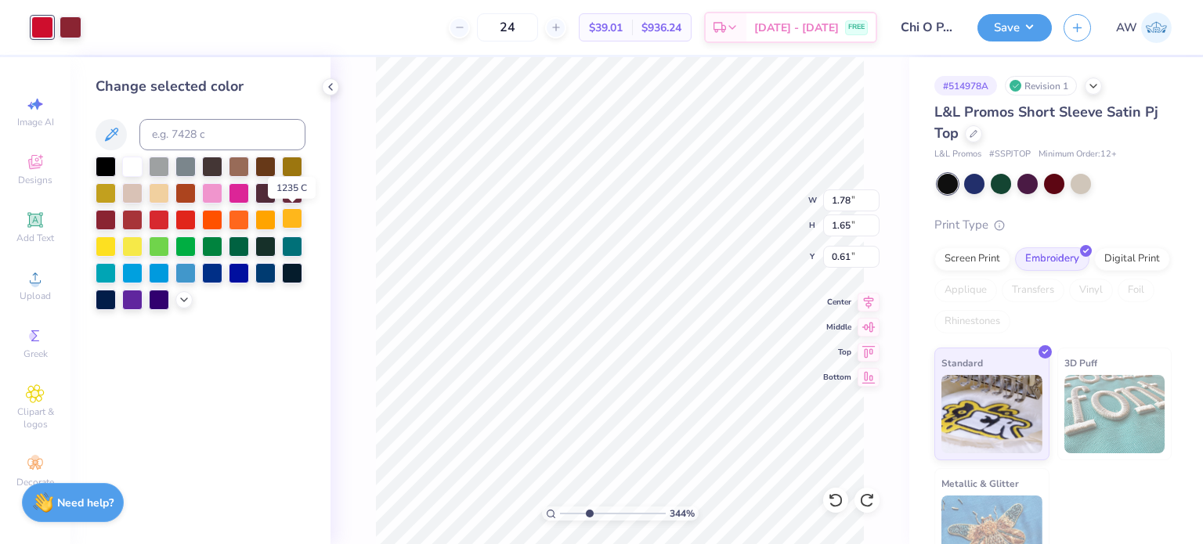
click at [295, 223] on div at bounding box center [292, 218] width 20 height 20
type input "3.43840593954802"
type input "1.71"
type input "1.53"
type input "0.74"
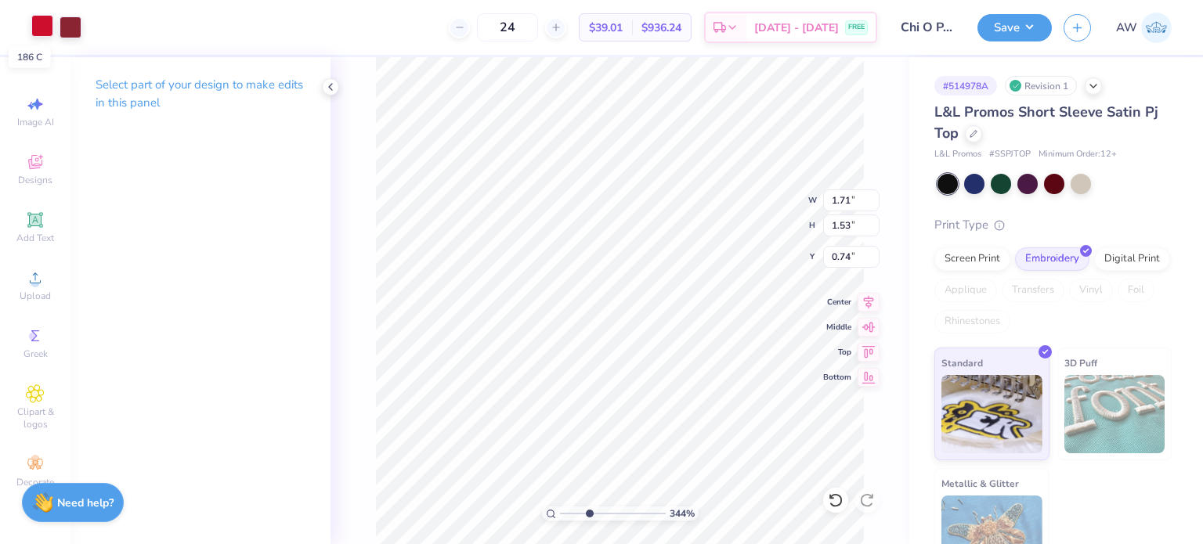
click at [38, 31] on div at bounding box center [42, 26] width 22 height 22
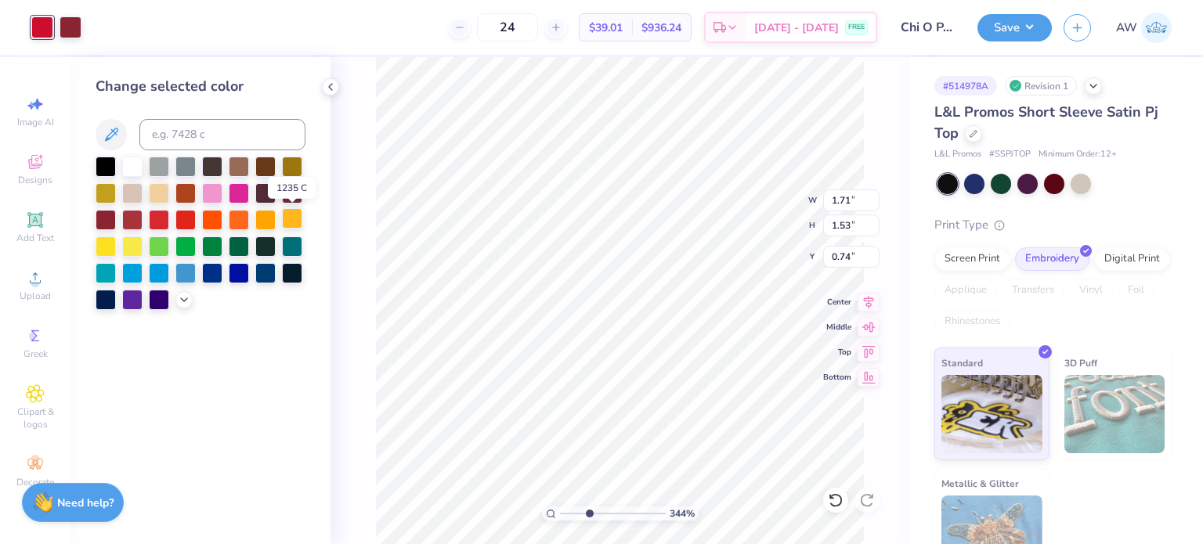
click at [291, 213] on div at bounding box center [292, 218] width 20 height 20
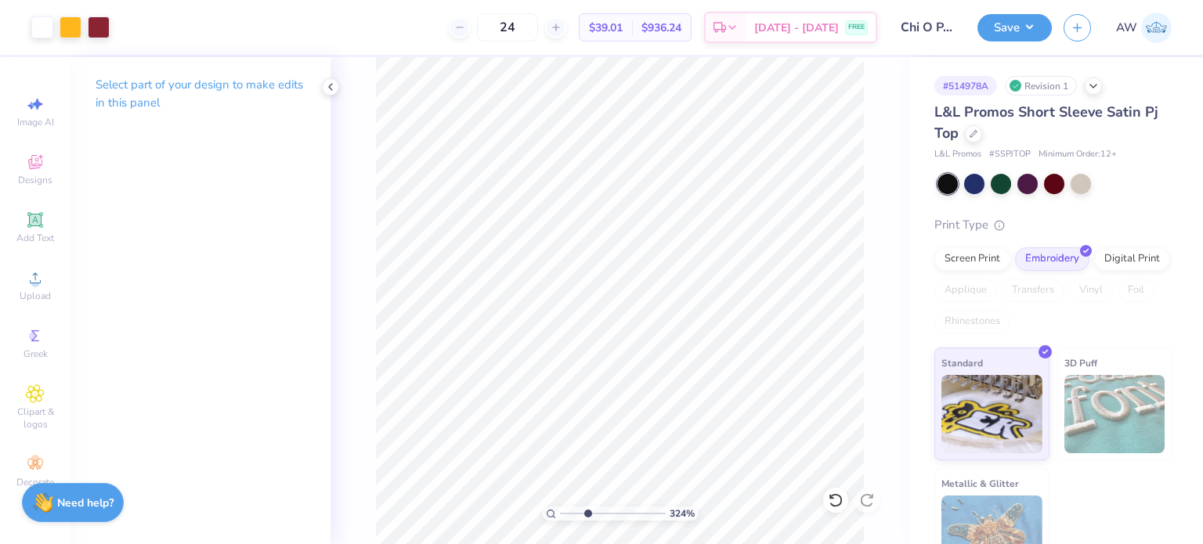
drag, startPoint x: 580, startPoint y: 510, endPoint x: 587, endPoint y: 518, distance: 10.5
type input "3.24"
click at [587, 518] on input "range" at bounding box center [613, 514] width 106 height 14
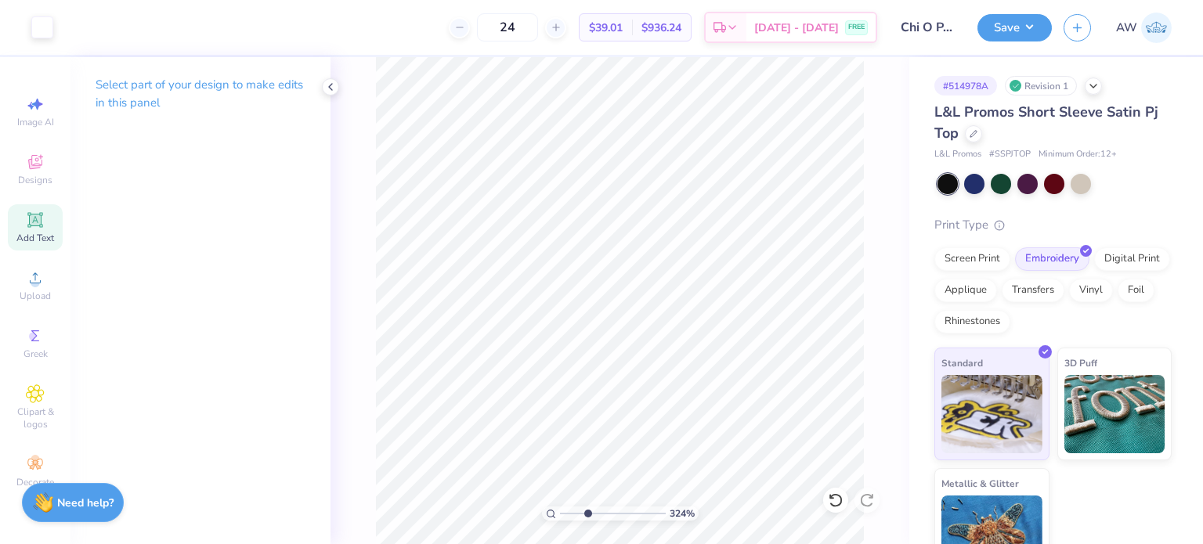
click at [34, 219] on icon at bounding box center [34, 219] width 15 height 15
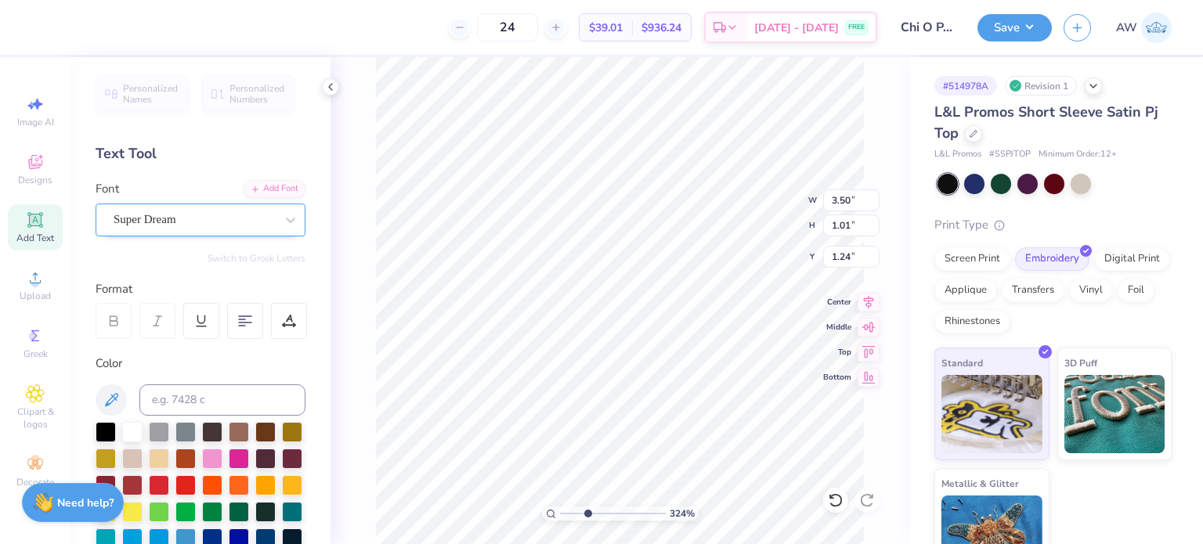
click at [214, 212] on div "Super Dream" at bounding box center [194, 220] width 165 height 24
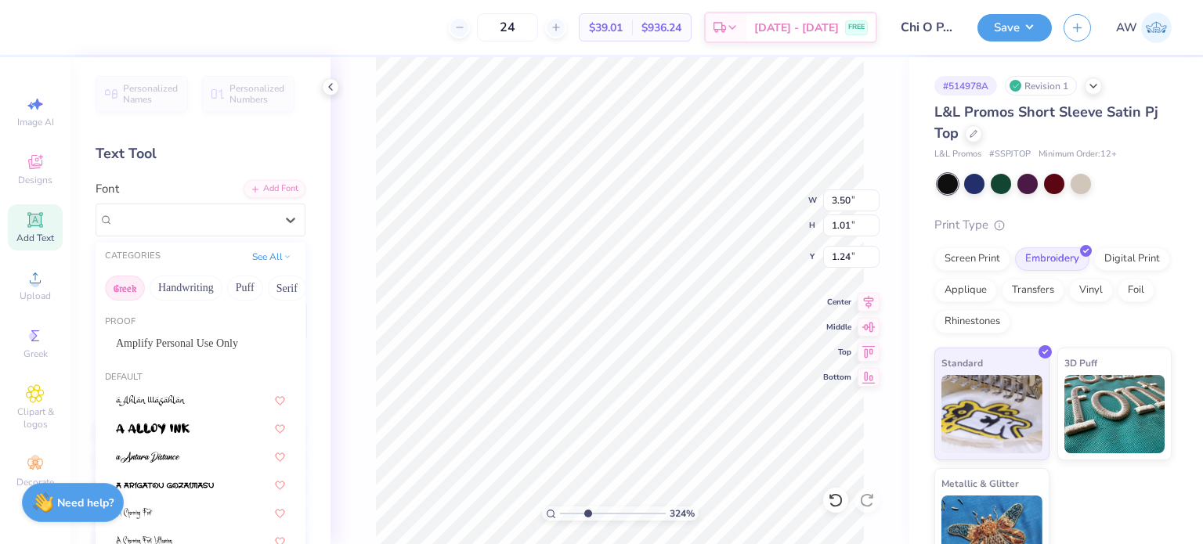
click at [126, 282] on button "Greek" at bounding box center [125, 288] width 40 height 25
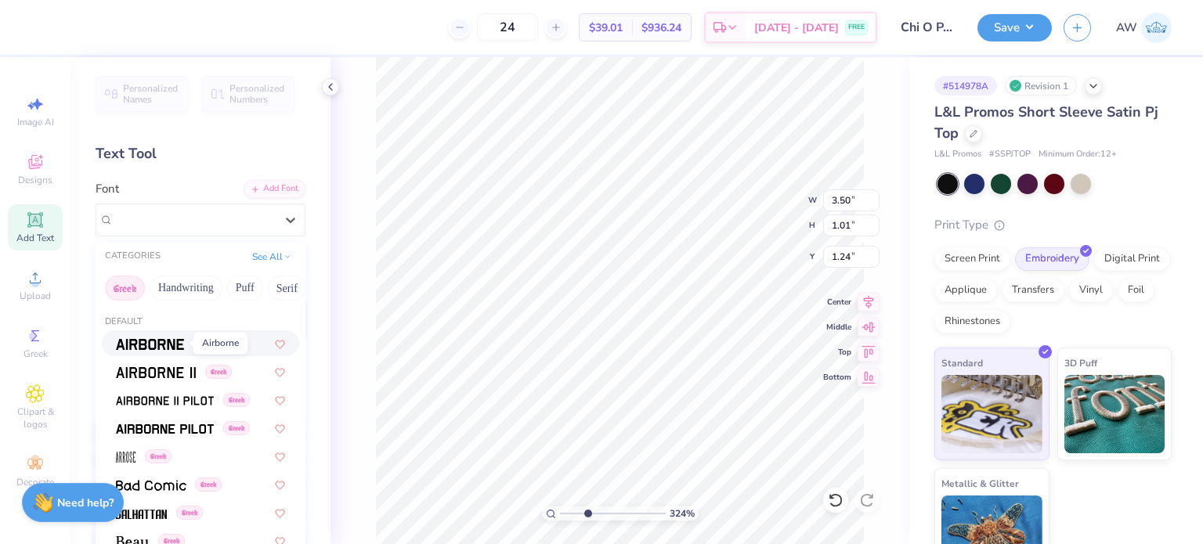
click at [168, 344] on img at bounding box center [150, 344] width 68 height 11
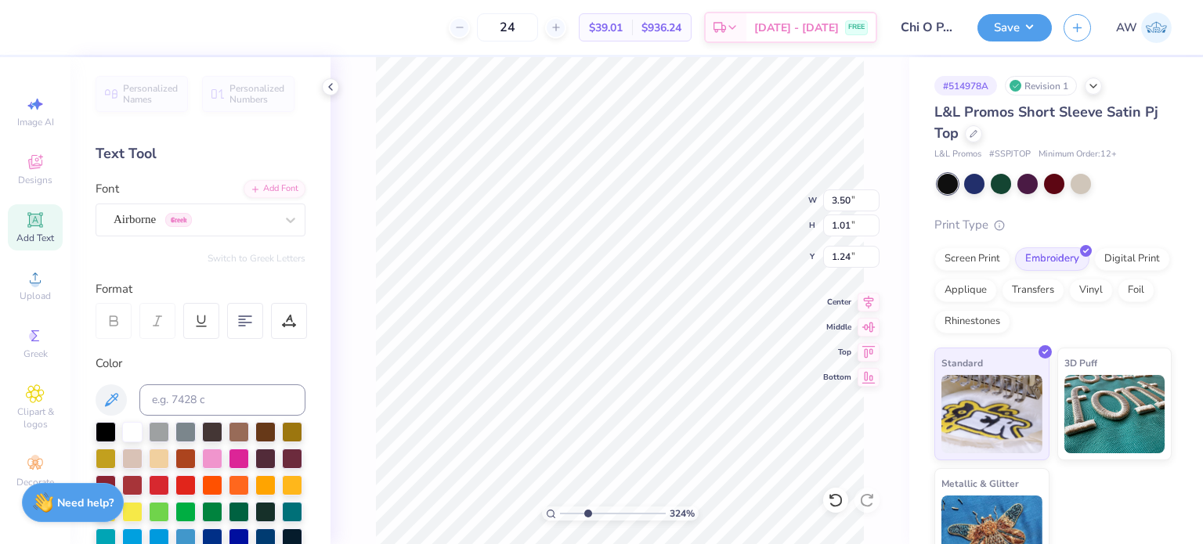
type input "3.35"
type input "1.06"
type input "1.22"
click at [263, 252] on button "Switch to Greek Letters" at bounding box center [257, 258] width 98 height 13
type input "3.34"
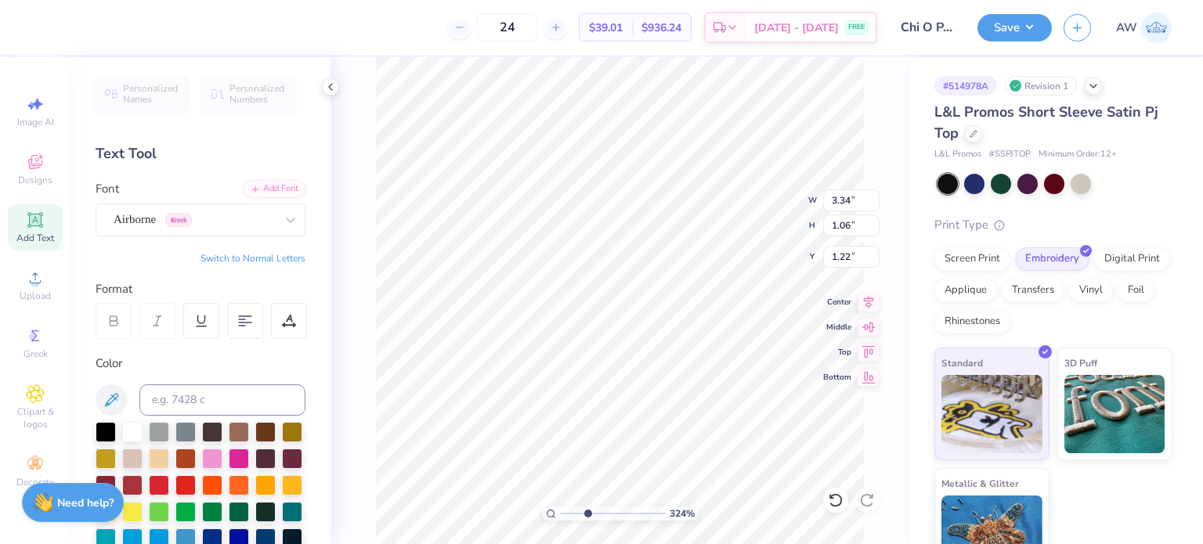
scroll to position [13, 2]
type textarea "Τ"
type textarea "Ξ"
type textarea "χΟ"
type input "0.85"
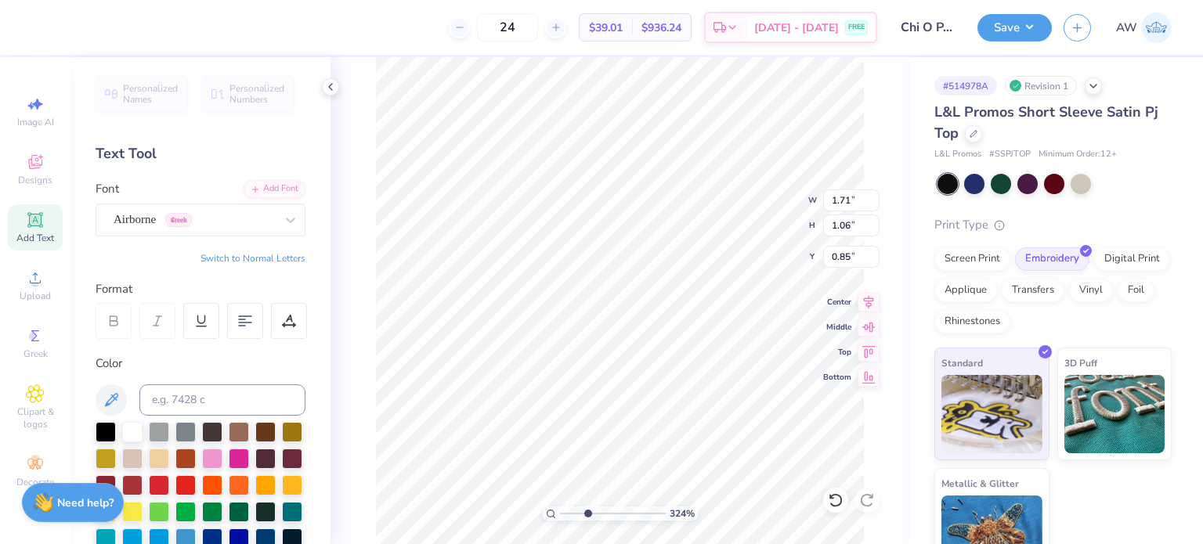
click at [263, 252] on button "Switch to Normal Letters" at bounding box center [253, 258] width 105 height 13
click at [263, 252] on button "Switch to Greek Letters" at bounding box center [257, 258] width 98 height 13
click at [283, 217] on icon at bounding box center [291, 220] width 16 height 16
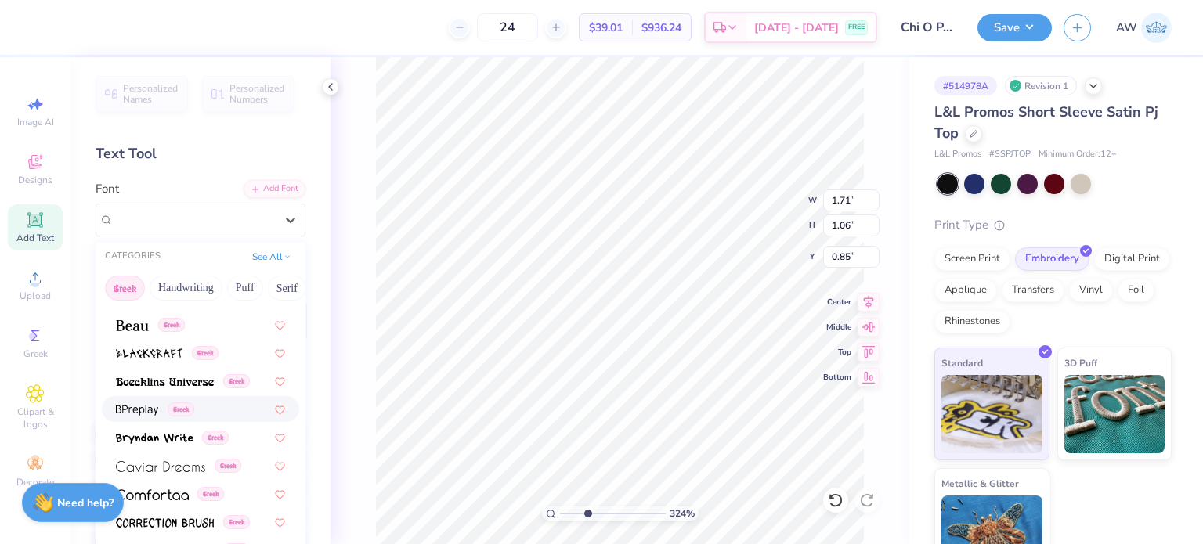
scroll to position [215, 0]
click at [188, 471] on img at bounding box center [160, 467] width 89 height 11
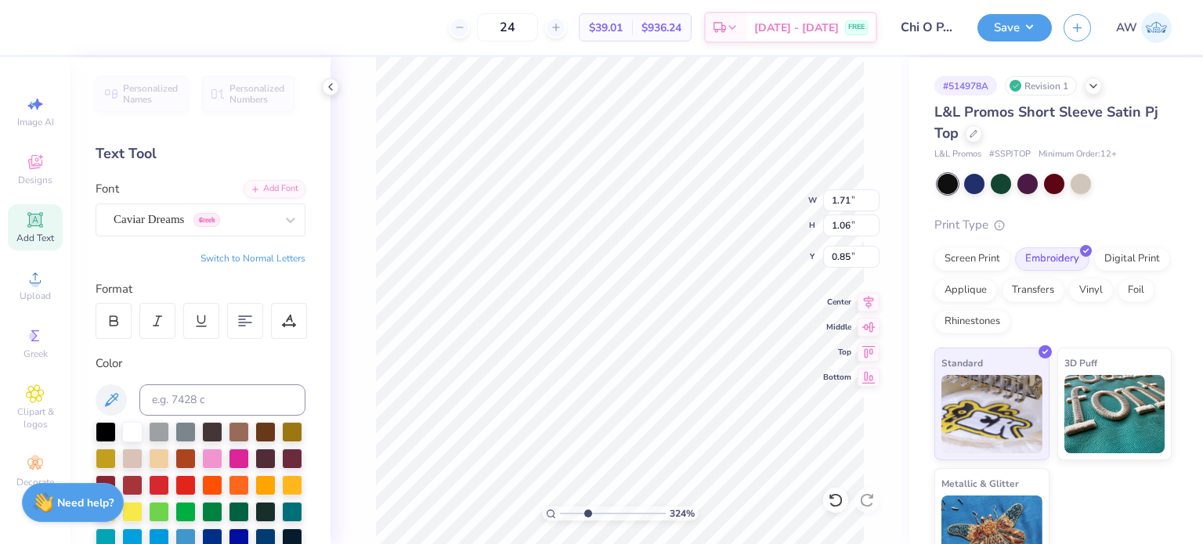
type textarea "χ"
click at [34, 121] on span "Image AI" at bounding box center [35, 122] width 37 height 13
select select "4"
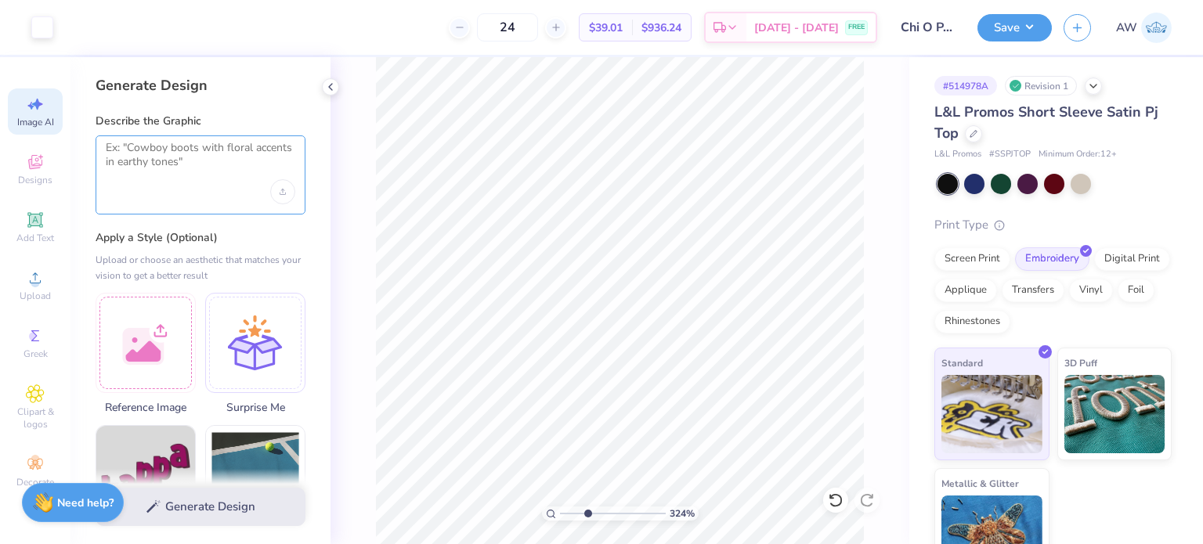
click at [194, 159] on textarea at bounding box center [201, 160] width 190 height 39
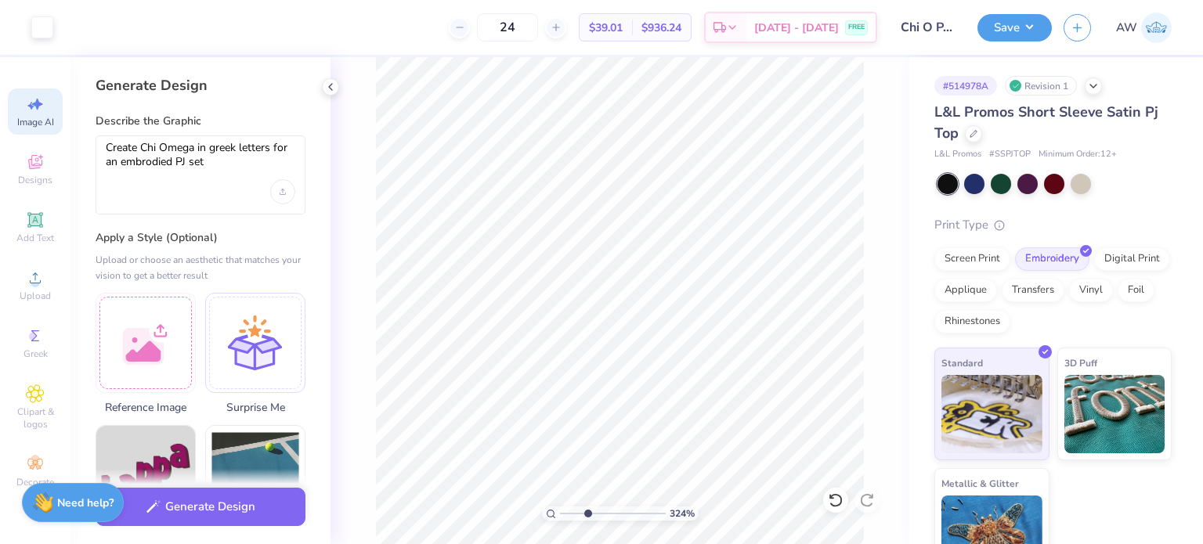
click at [188, 213] on div "Create Chi Omega in greek letters for an embrodied PJ set" at bounding box center [201, 175] width 210 height 79
type textarea "Create Chi Omega in greek letters for an embodied PJ set"
click at [225, 505] on button "Generate Design" at bounding box center [201, 503] width 210 height 38
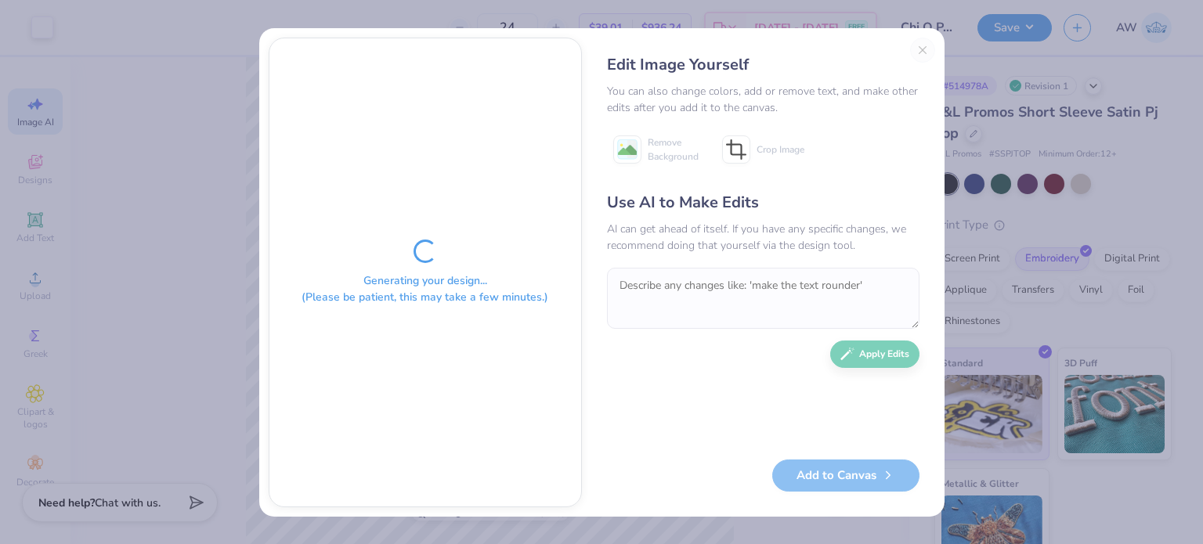
click at [602, 313] on div "Edit Image Yourself You can also change colors, add or remove text, and make ot…" at bounding box center [763, 273] width 344 height 470
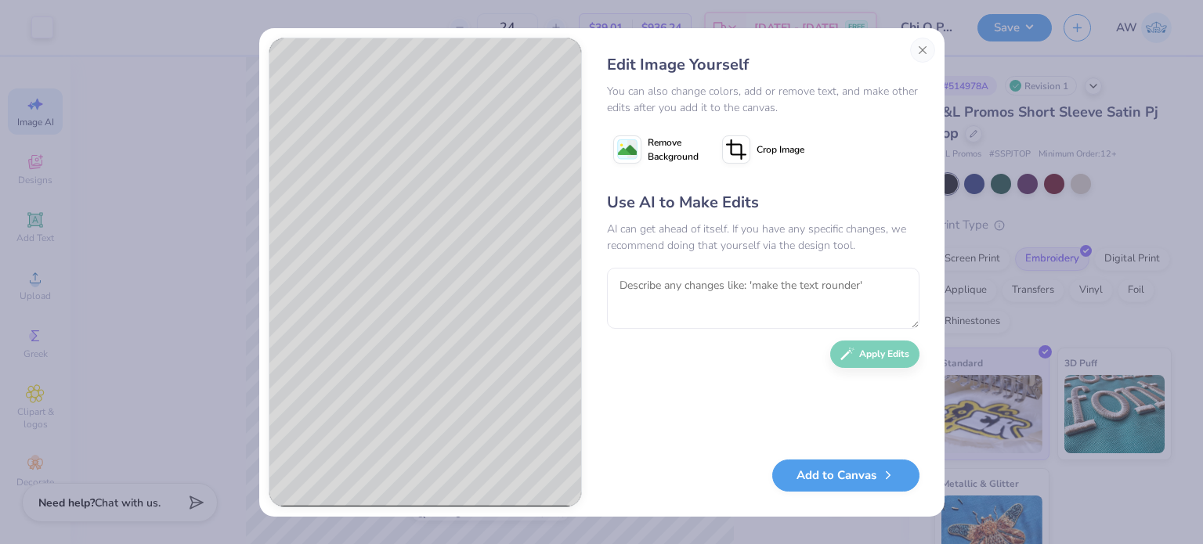
click at [870, 294] on textarea at bounding box center [763, 298] width 313 height 61
click at [873, 284] on textarea at bounding box center [763, 298] width 313 height 61
type textarea "remove the flowers"
click at [888, 353] on button "Apply Edits" at bounding box center [874, 350] width 89 height 27
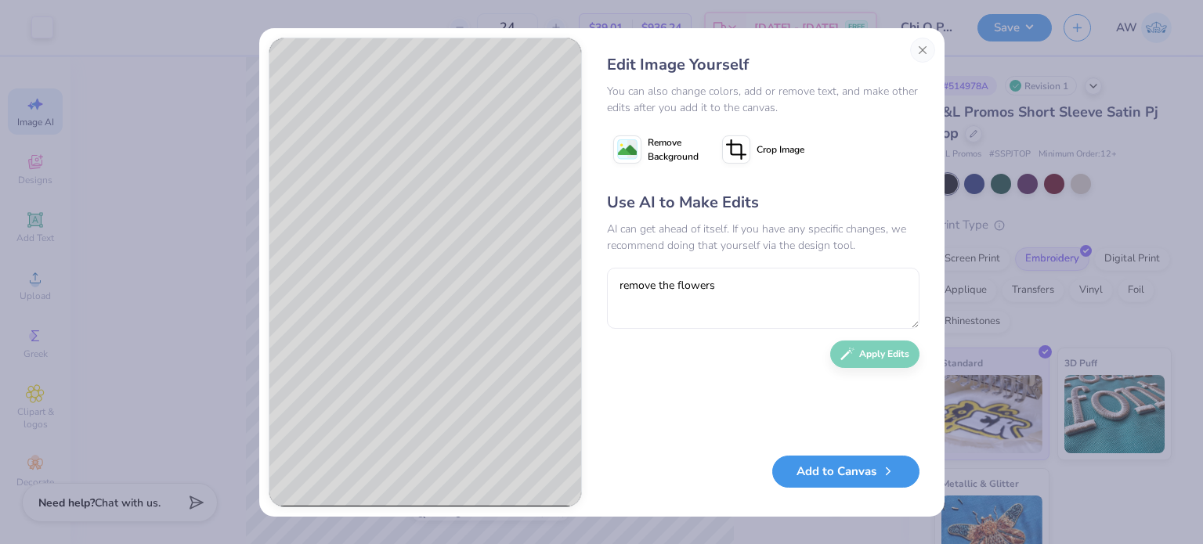
click at [843, 463] on button "Add to Canvas" at bounding box center [845, 472] width 147 height 32
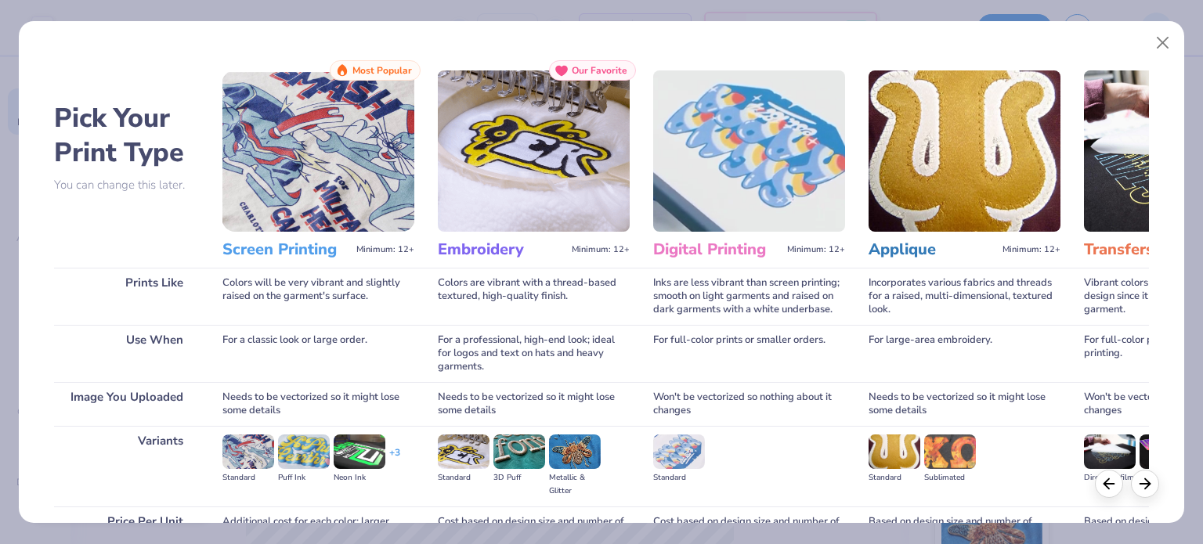
scroll to position [157, 0]
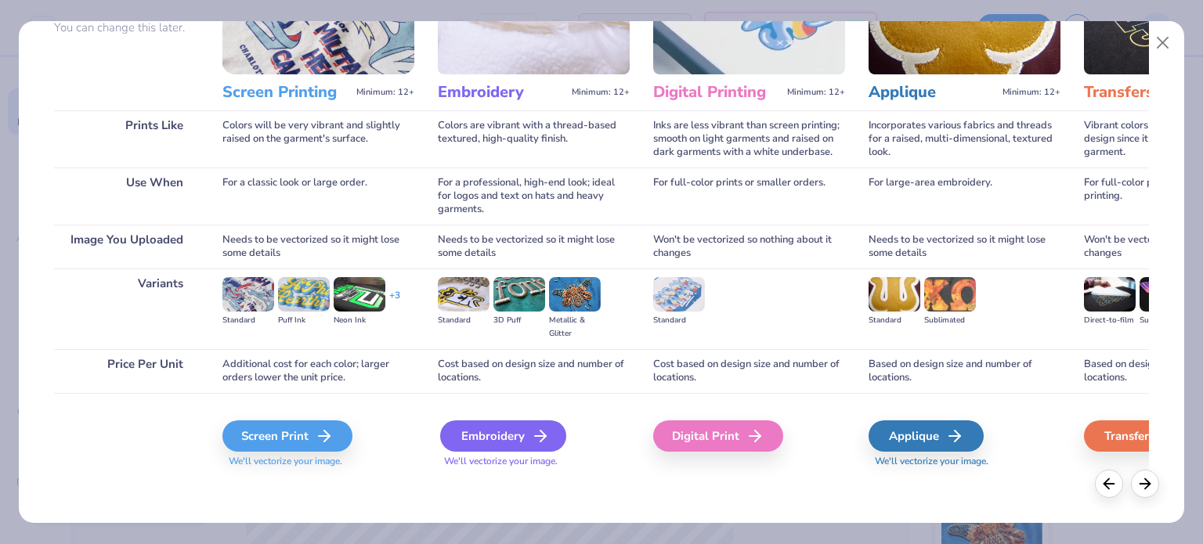
click at [494, 430] on div "Embroidery" at bounding box center [503, 436] width 126 height 31
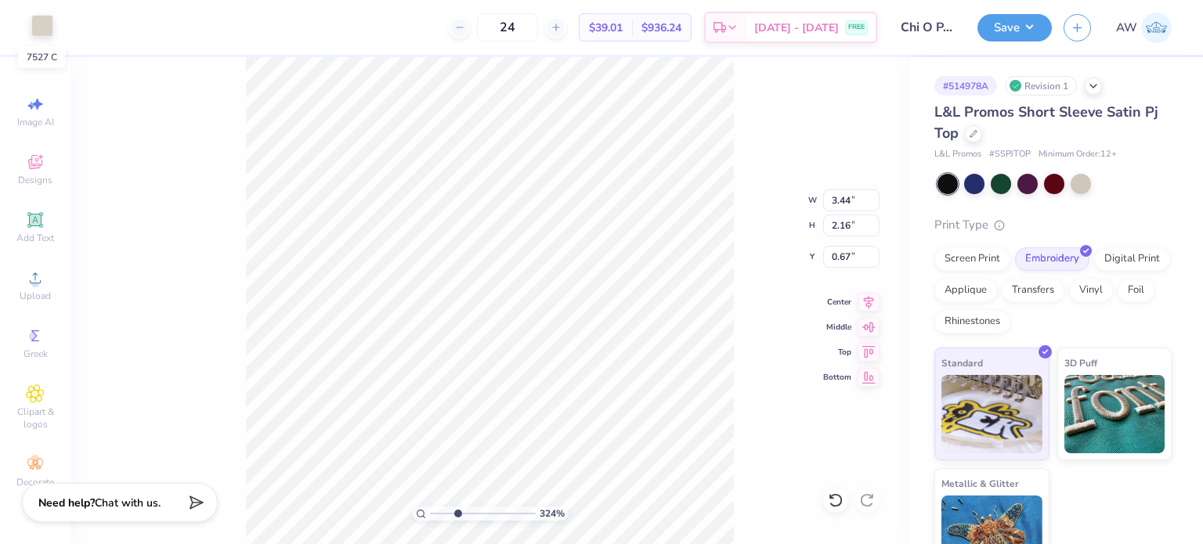
click at [40, 17] on div at bounding box center [42, 26] width 22 height 22
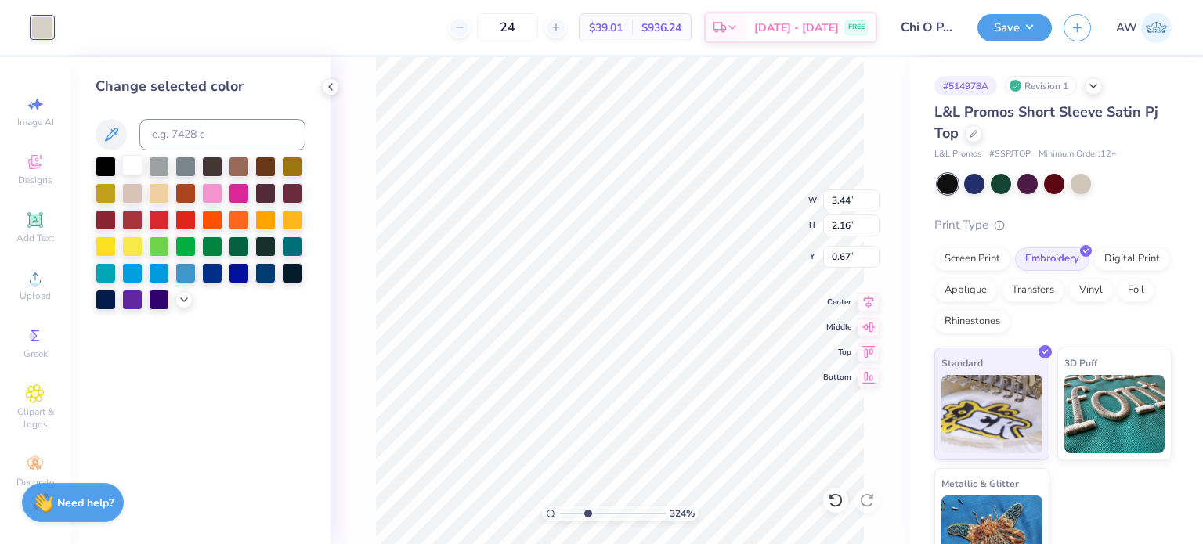
click at [126, 161] on div at bounding box center [132, 165] width 20 height 20
type input "2.86"
type input "1.80"
type input "0.61"
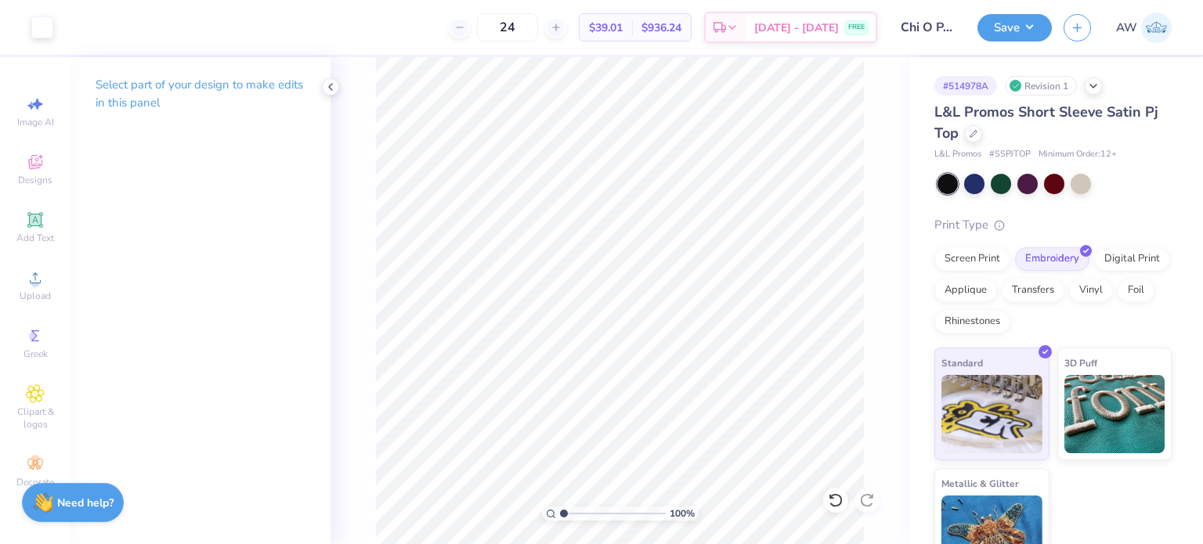
drag, startPoint x: 584, startPoint y: 513, endPoint x: 529, endPoint y: 510, distance: 54.9
click at [560, 510] on input "range" at bounding box center [613, 514] width 106 height 14
drag, startPoint x: 567, startPoint y: 513, endPoint x: 591, endPoint y: 510, distance: 23.7
type input "3.6"
click at [591, 510] on input "range" at bounding box center [613, 514] width 106 height 14
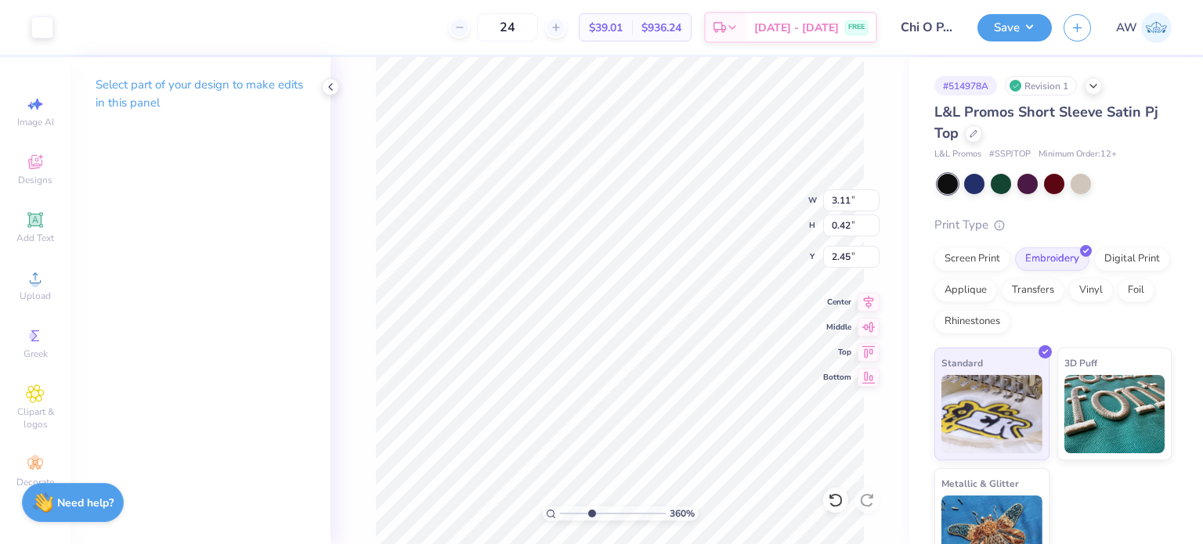
type input "3.11"
type input "0.42"
type input "2.45"
type input "2.41"
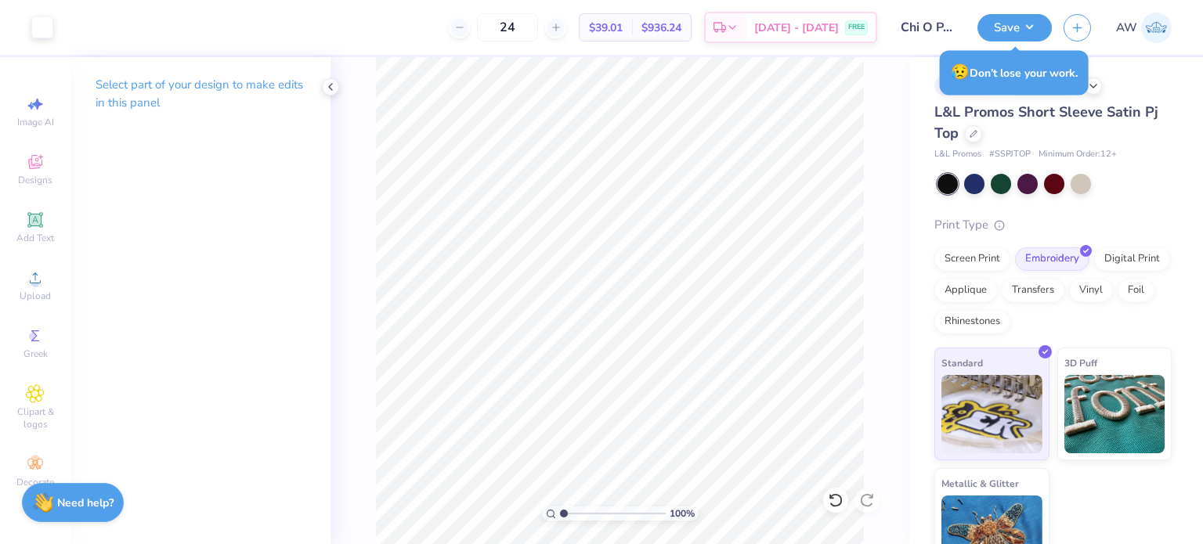
drag, startPoint x: 583, startPoint y: 513, endPoint x: 558, endPoint y: 508, distance: 25.7
click at [560, 508] on input "range" at bounding box center [613, 514] width 106 height 14
drag, startPoint x: 561, startPoint y: 511, endPoint x: 620, endPoint y: 515, distance: 59.7
click at [620, 515] on input "range" at bounding box center [613, 514] width 106 height 14
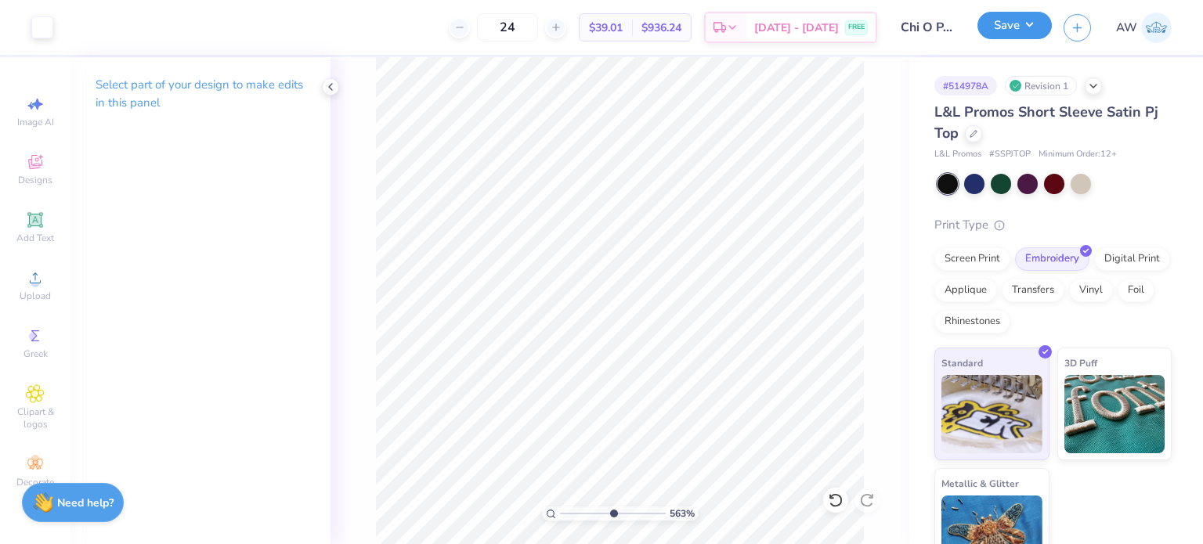
click at [1015, 31] on button "Save" at bounding box center [1015, 25] width 74 height 27
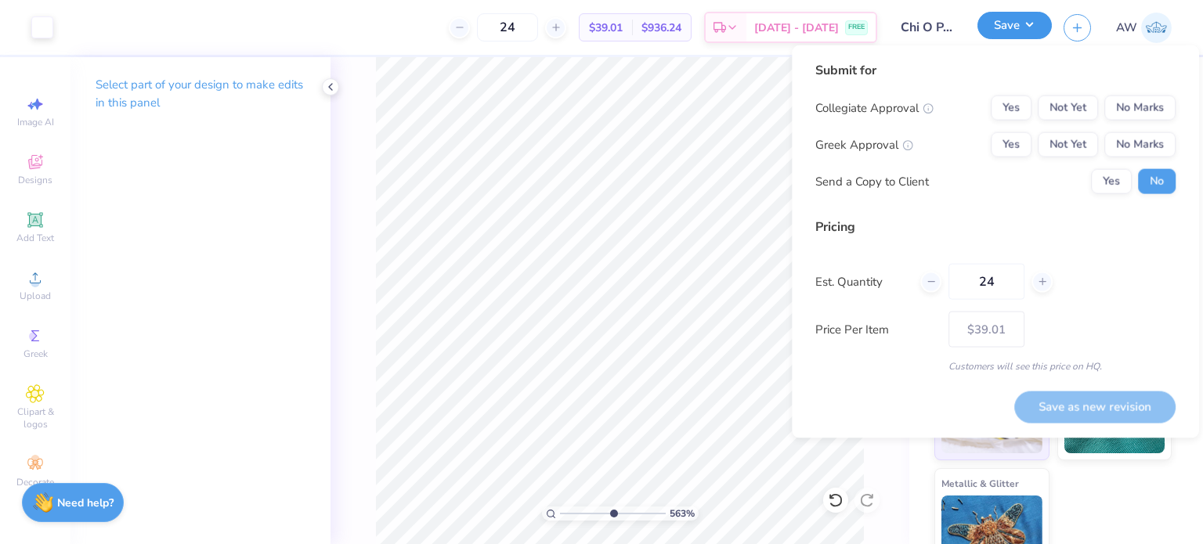
type input "5.63112543498595"
click at [1015, 147] on button "Yes" at bounding box center [1011, 144] width 41 height 25
click at [1136, 107] on button "No Marks" at bounding box center [1140, 108] width 71 height 25
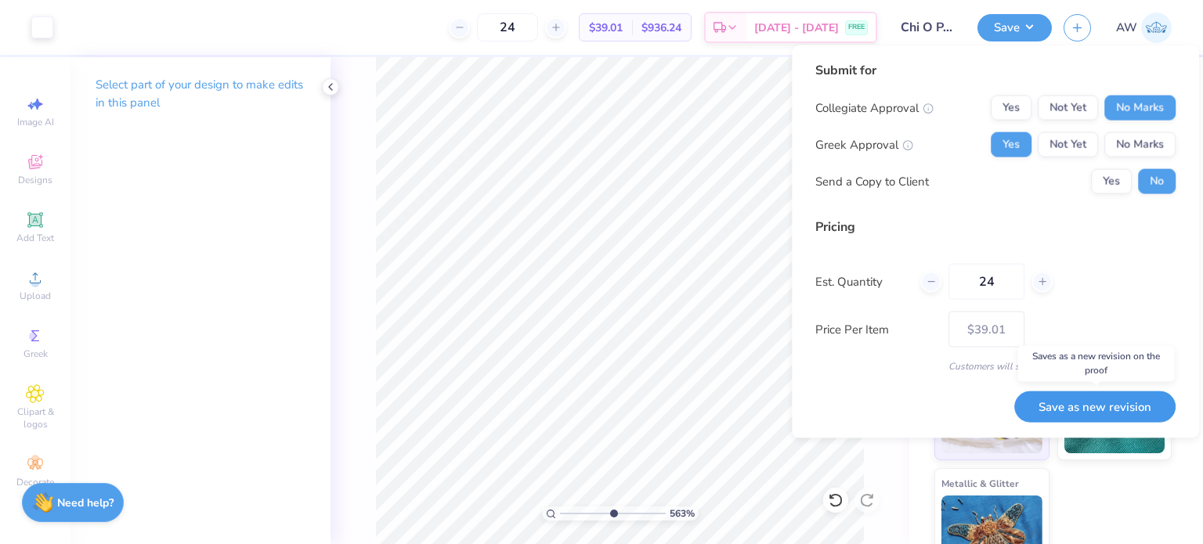
click at [1062, 405] on button "Save as new revision" at bounding box center [1094, 406] width 161 height 31
type input "$39.01"
type input "5.63112543498595"
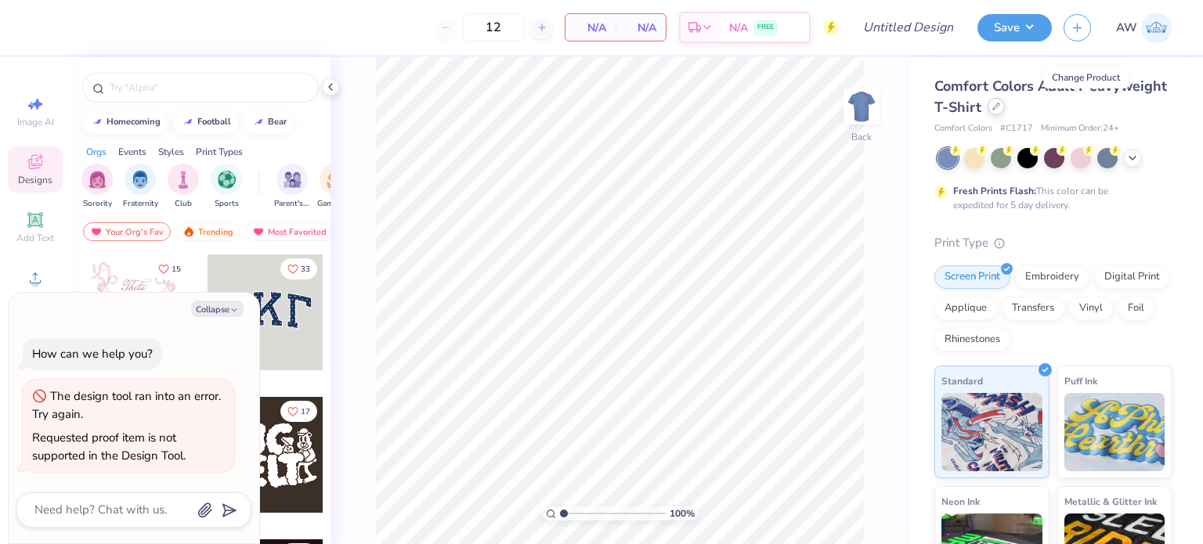
click at [1005, 114] on div at bounding box center [996, 106] width 17 height 17
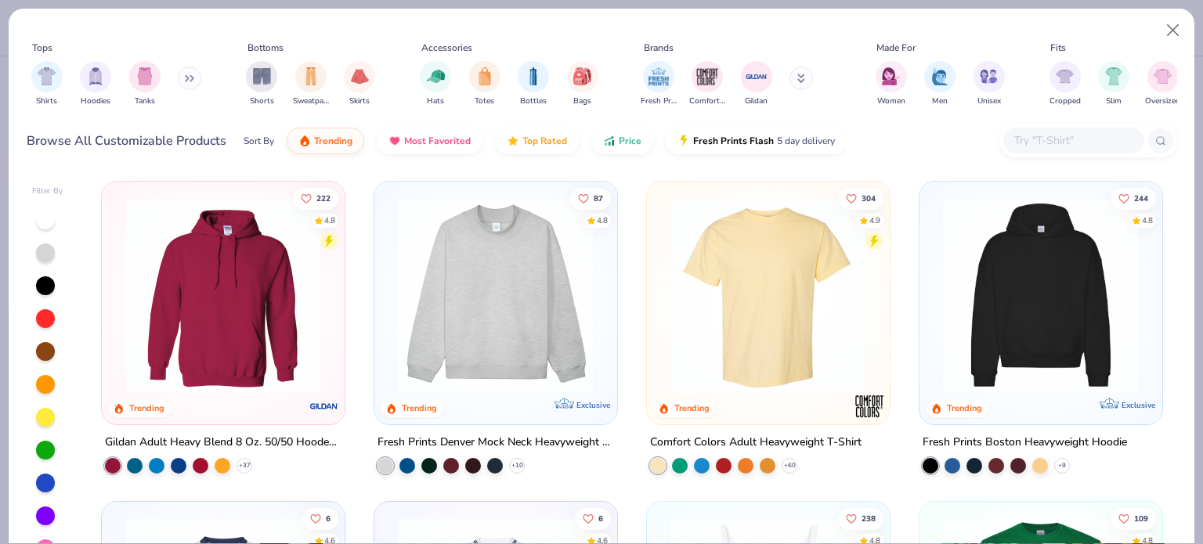
type textarea "x"
click at [1048, 136] on input "text" at bounding box center [1073, 141] width 121 height 18
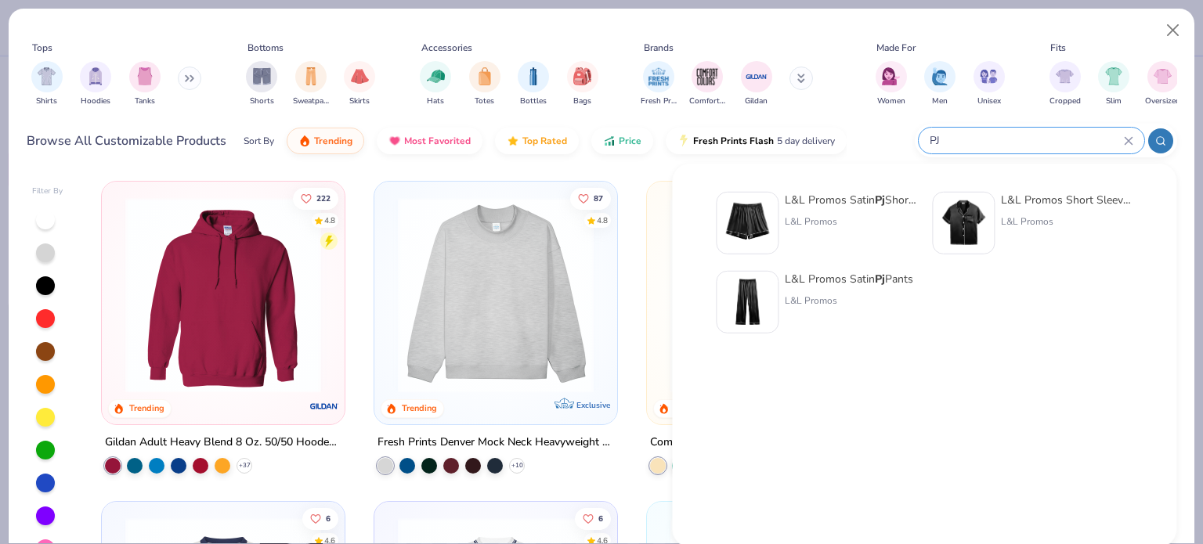
type input "PJ"
click at [840, 201] on div "L&L Promos Satin Pj Shorts" at bounding box center [851, 200] width 132 height 16
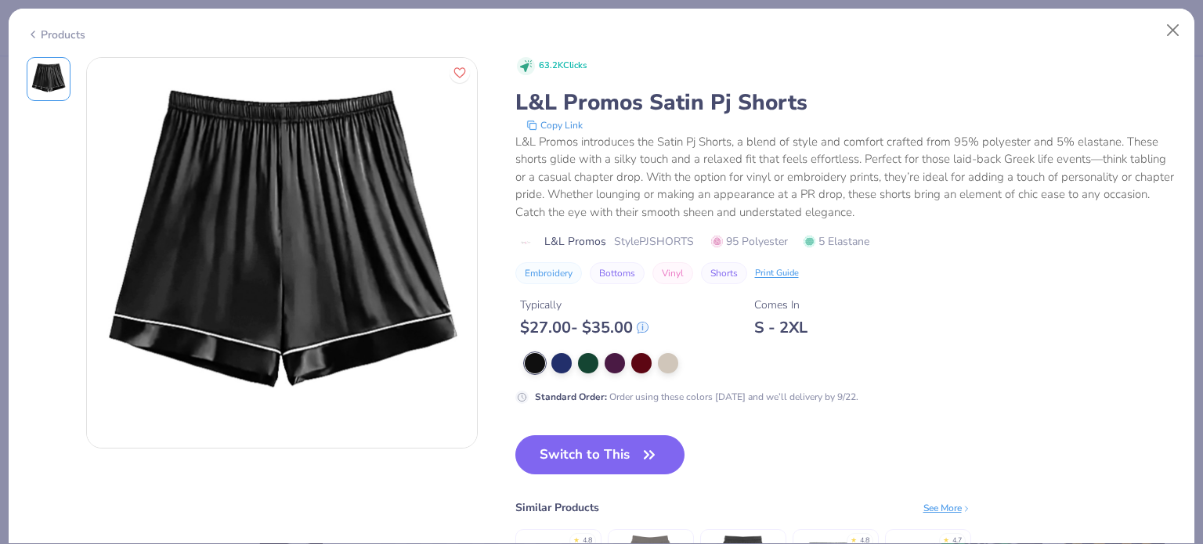
click at [605, 451] on button "Switch to This" at bounding box center [600, 455] width 170 height 39
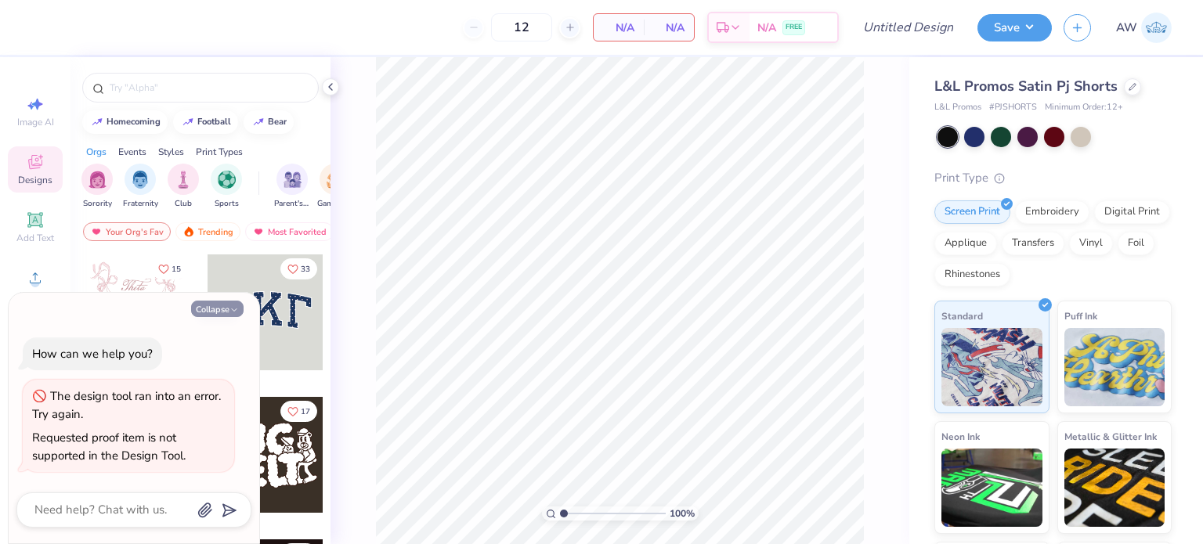
click at [216, 302] on button "Collapse" at bounding box center [217, 309] width 52 height 16
type textarea "x"
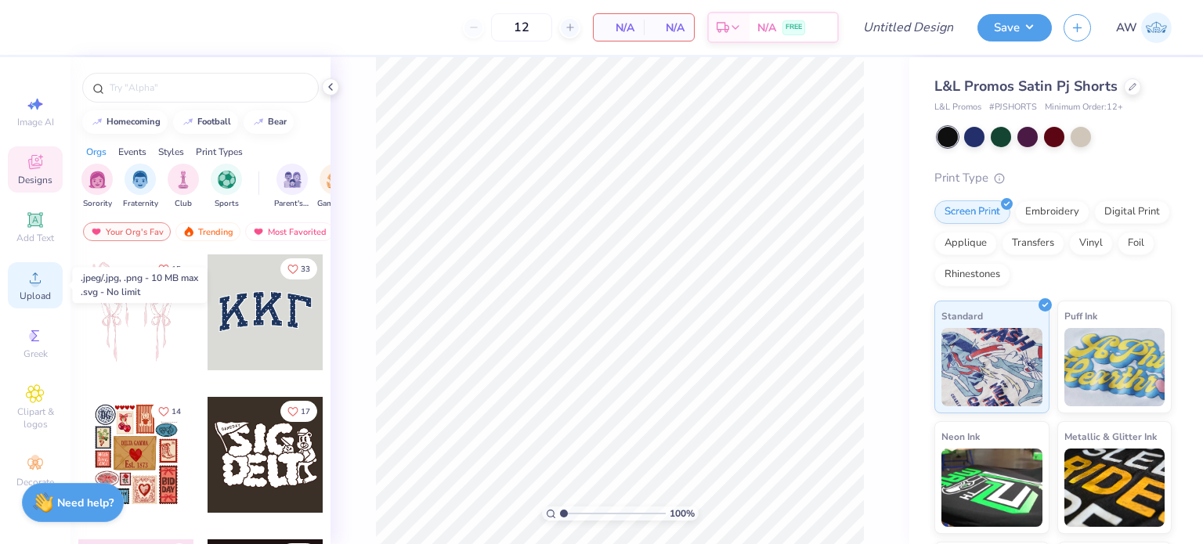
click at [37, 277] on icon at bounding box center [35, 278] width 19 height 19
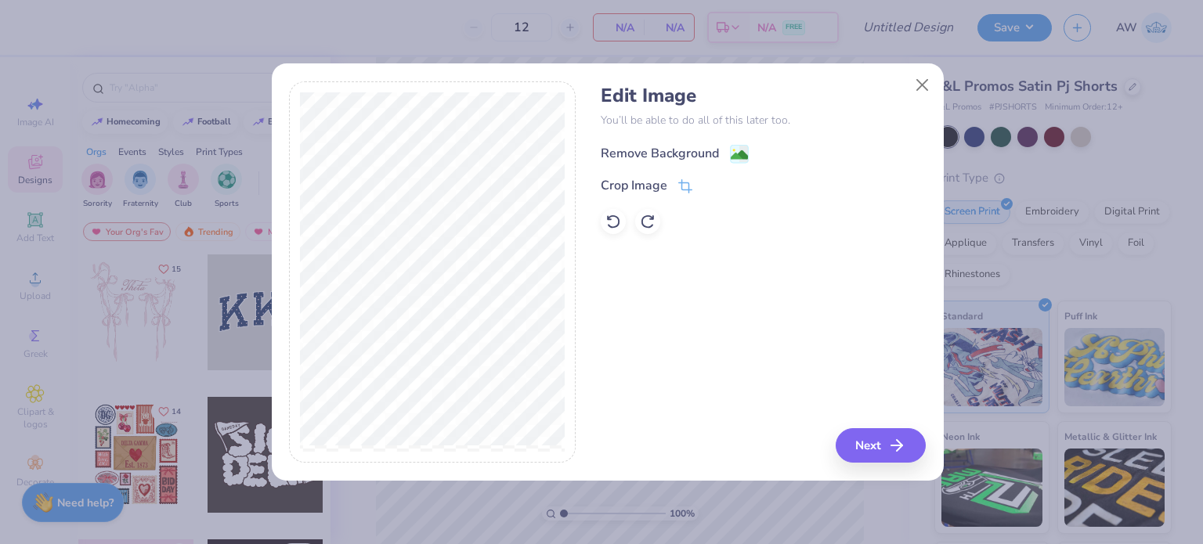
click at [714, 150] on div "Remove Background" at bounding box center [660, 153] width 118 height 19
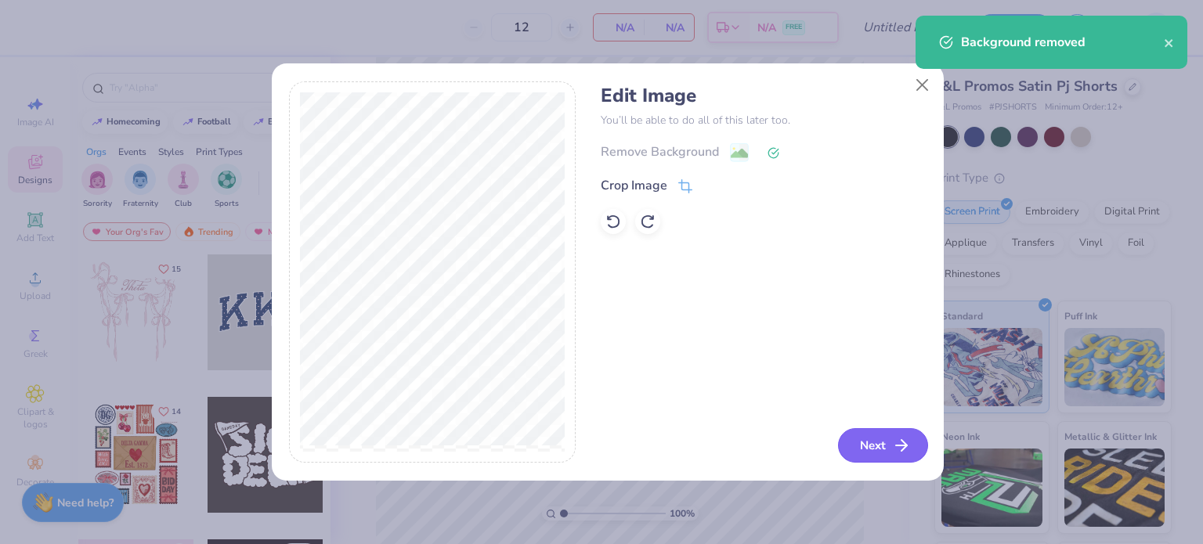
click at [871, 444] on button "Next" at bounding box center [883, 446] width 90 height 34
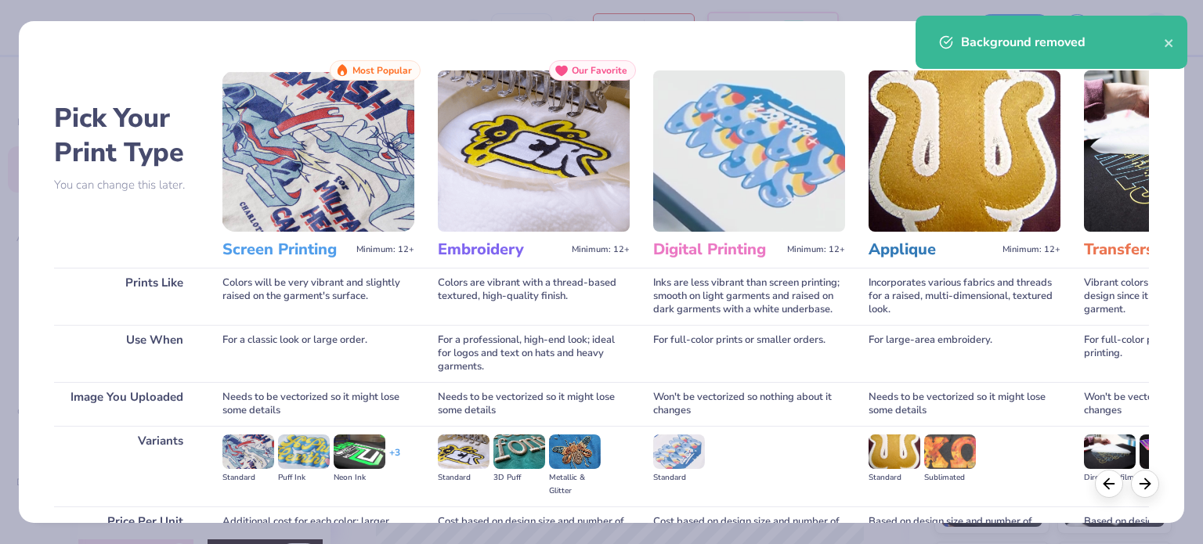
scroll to position [157, 0]
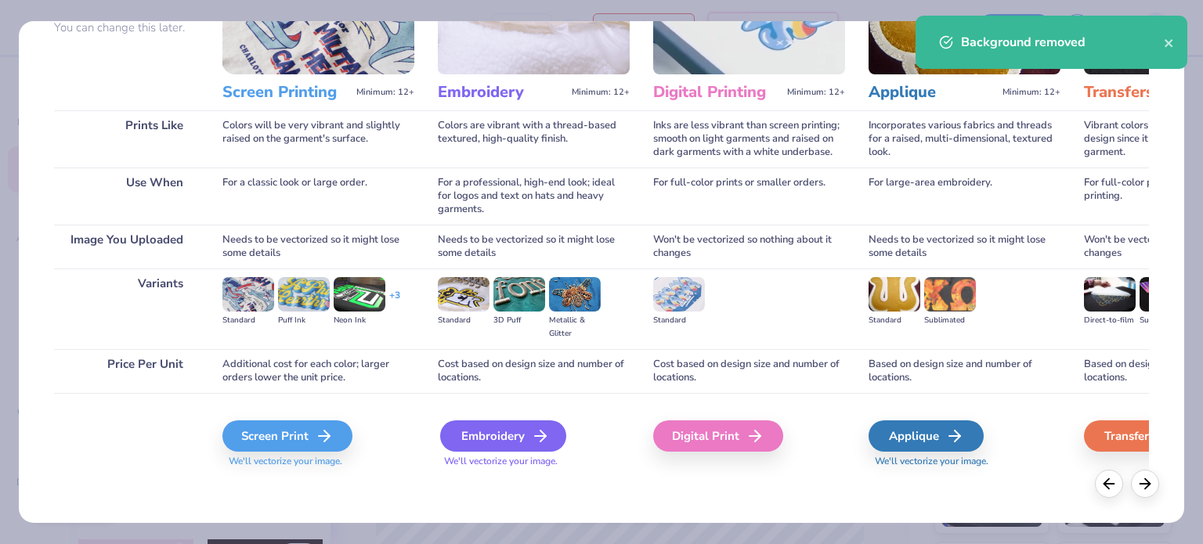
click at [508, 440] on div "Embroidery" at bounding box center [503, 436] width 126 height 31
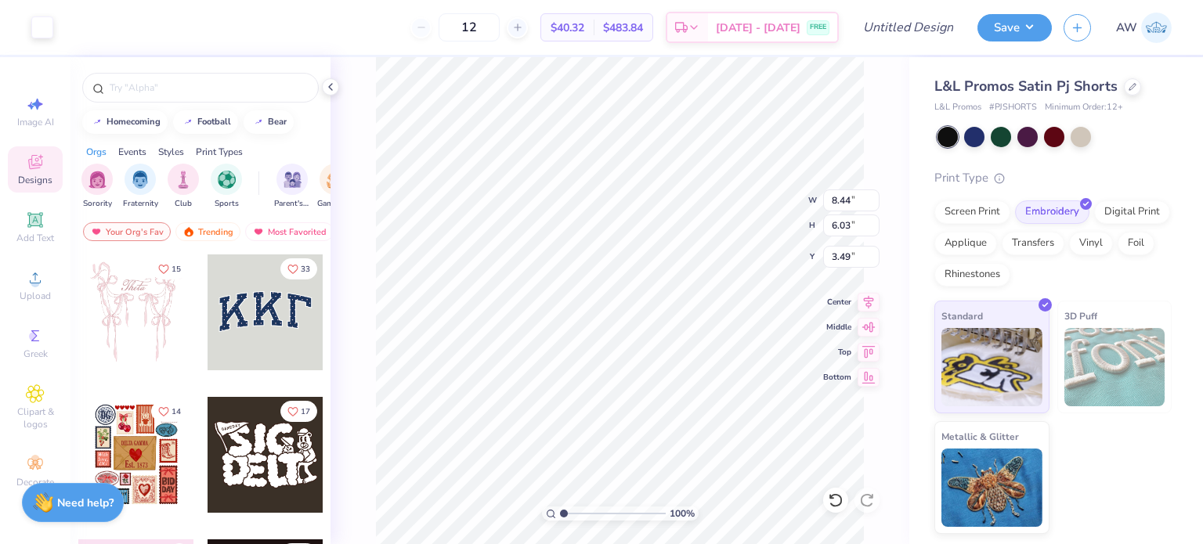
type input "4.26"
type input "3.04"
type input "7.43"
type input "4.44"
type input "3.74"
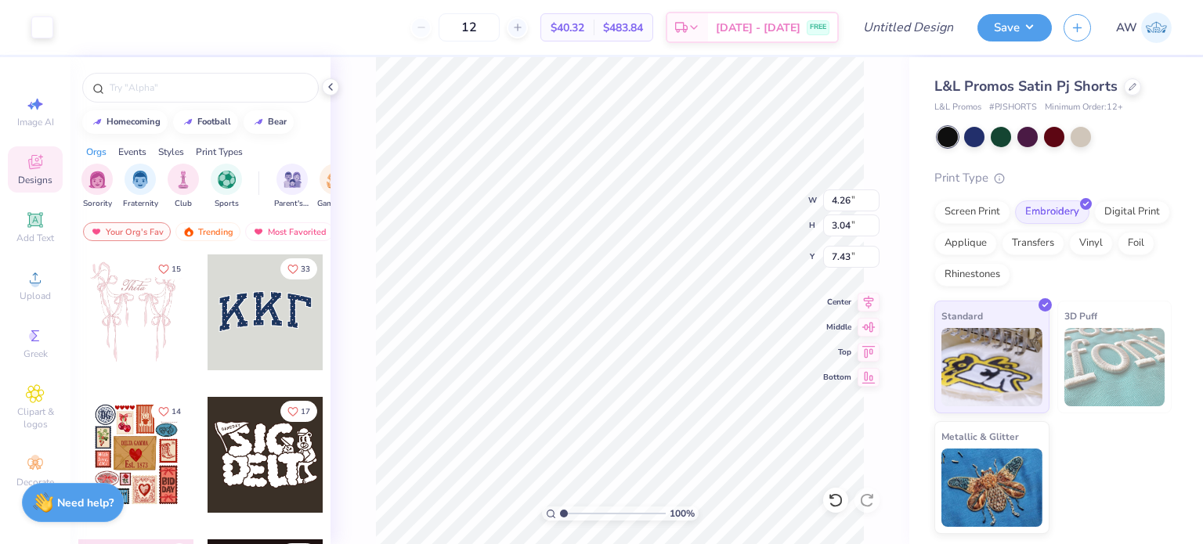
type input "7.03"
type input "7.52"
type input "4.39"
type input "3.61"
type input "7.59"
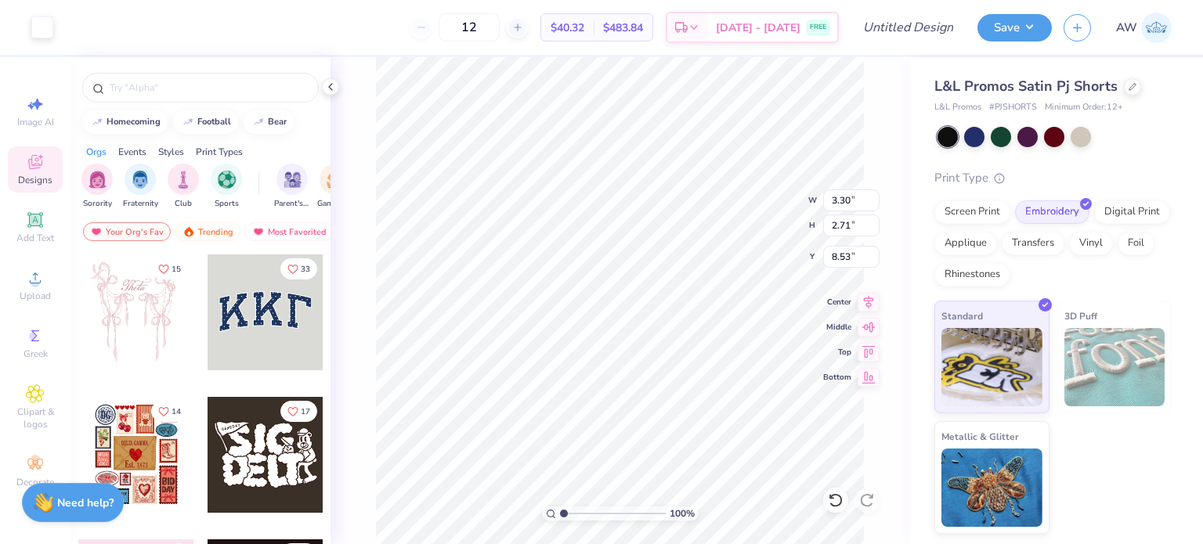
type input "3.30"
type input "2.71"
type input "8.37"
type input "8.39"
type input "8.23"
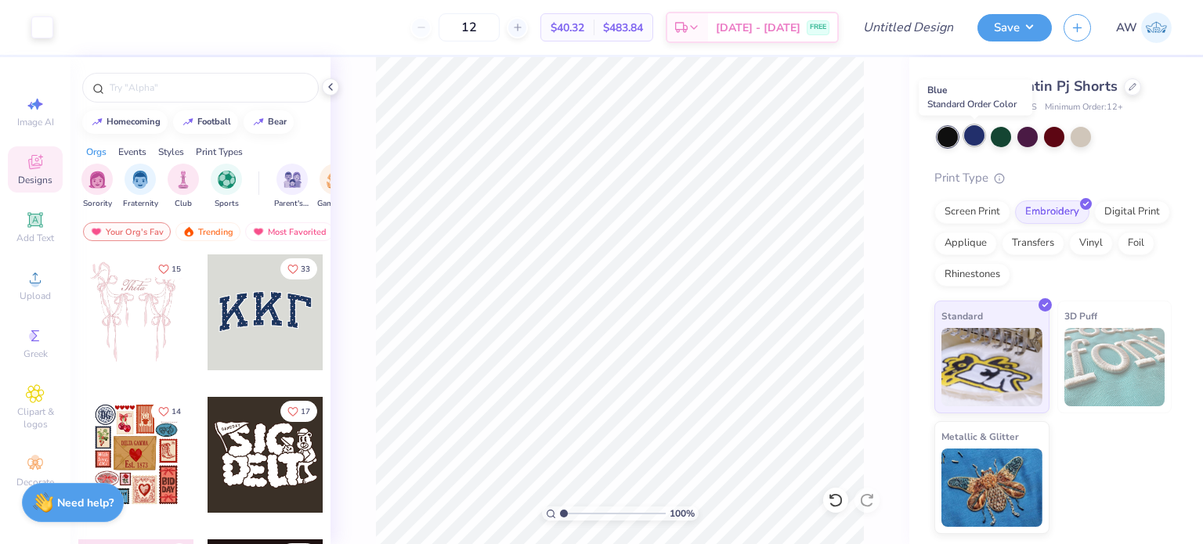
click at [975, 126] on div at bounding box center [974, 135] width 20 height 20
click at [1058, 133] on div at bounding box center [1054, 135] width 20 height 20
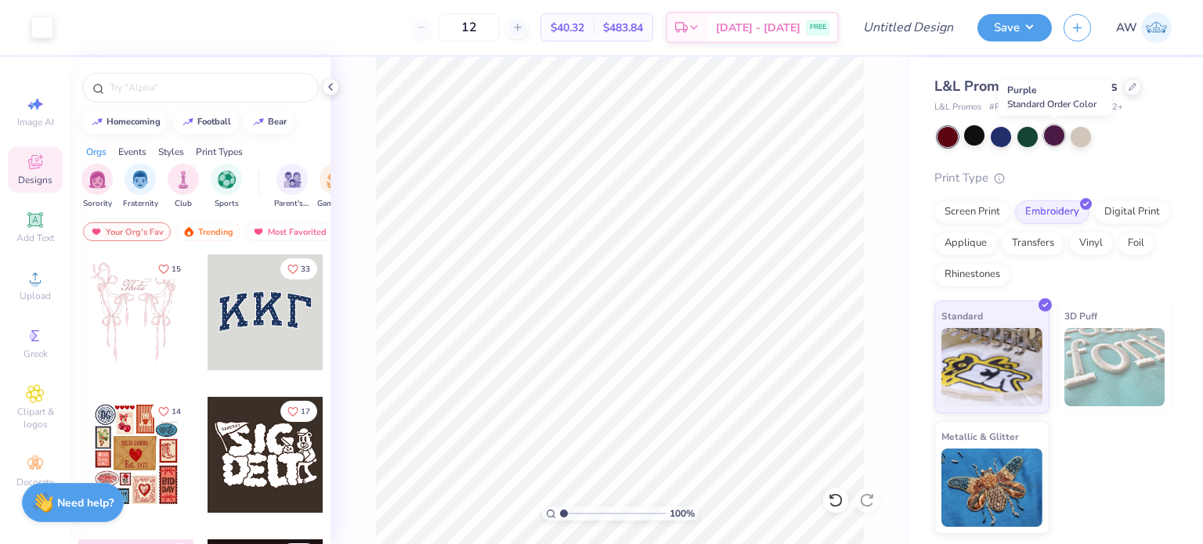
click at [1050, 129] on div at bounding box center [1054, 135] width 20 height 20
click at [1053, 137] on div at bounding box center [1054, 135] width 20 height 20
click at [1005, 136] on div at bounding box center [1001, 135] width 20 height 20
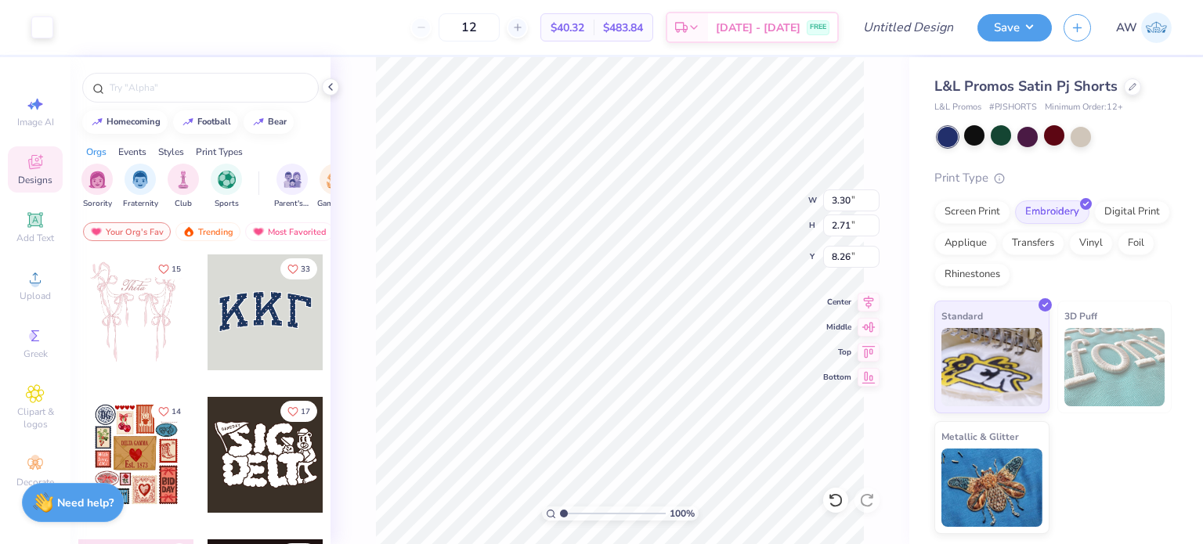
type input "8.26"
click at [354, 240] on div "100 % W 3.30 3.30 " H 2.71 2.71 " Y 8.26 8.26 " Center Middle Top Bottom" at bounding box center [620, 300] width 579 height 487
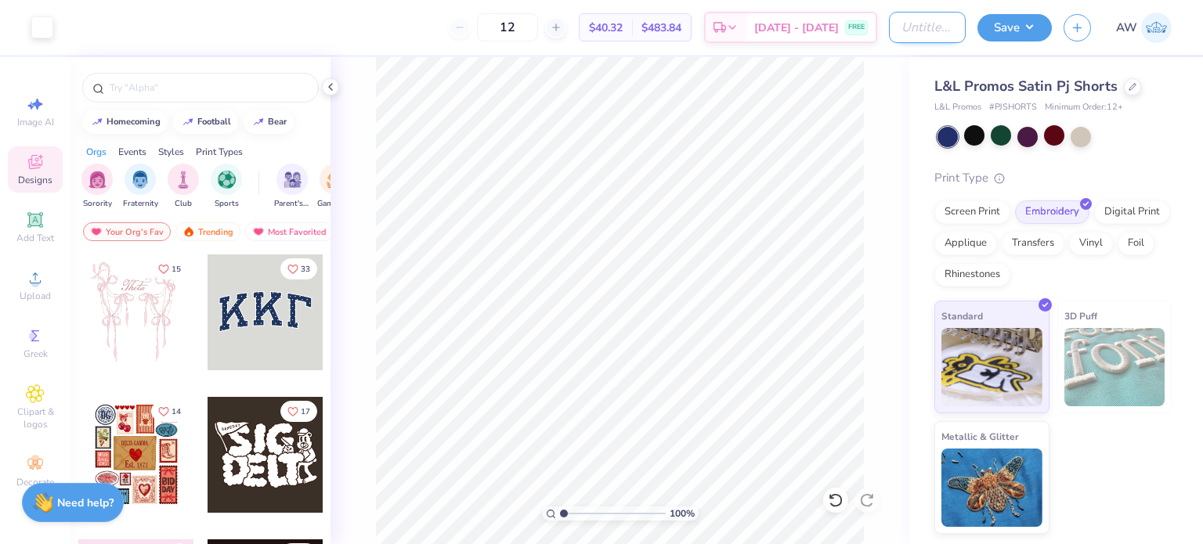
click at [928, 24] on input "Design Title" at bounding box center [927, 27] width 77 height 31
drag, startPoint x: 945, startPoint y: 29, endPoint x: 968, endPoint y: 31, distance: 23.6
click at [968, 31] on div "Art colors 12 $40.32 Per Item $483.84 Total Est. Delivery Sep 20 - 23 FREE Desi…" at bounding box center [601, 27] width 1203 height 55
click at [955, 24] on input "Chi O PJ Set" at bounding box center [927, 27] width 77 height 31
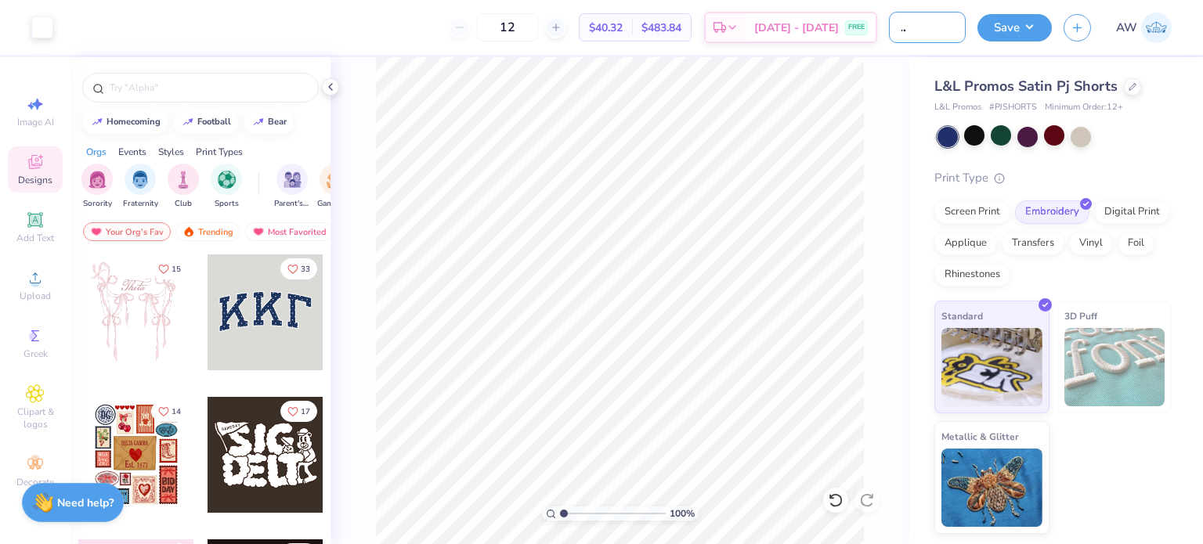
scroll to position [0, 58]
type input "Chi O PJ Set shorts"
click at [1006, 22] on button "Save" at bounding box center [1015, 25] width 74 height 27
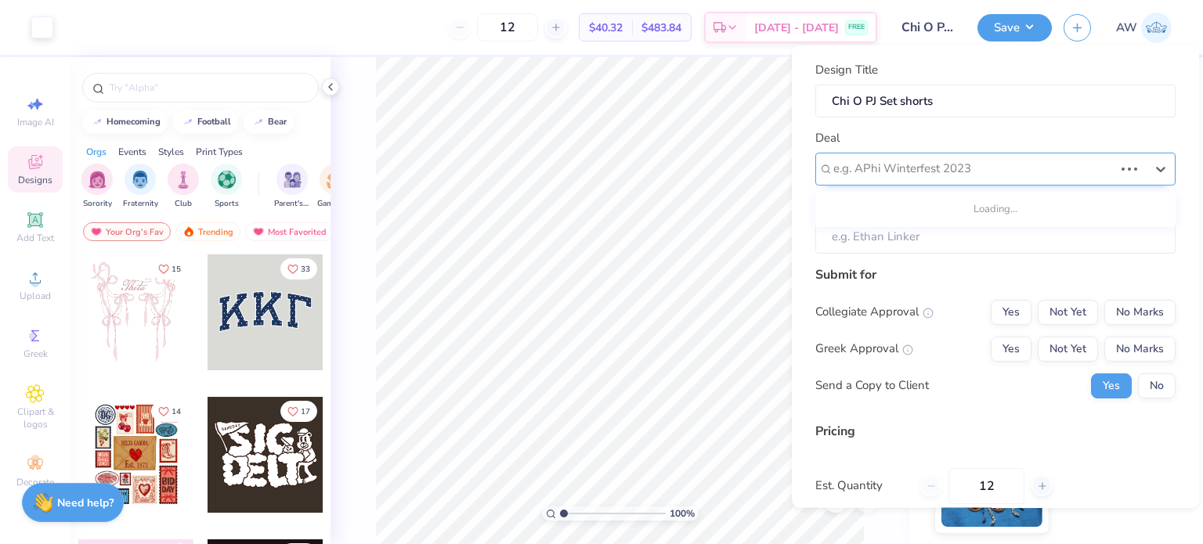
click at [1002, 173] on div at bounding box center [974, 168] width 280 height 21
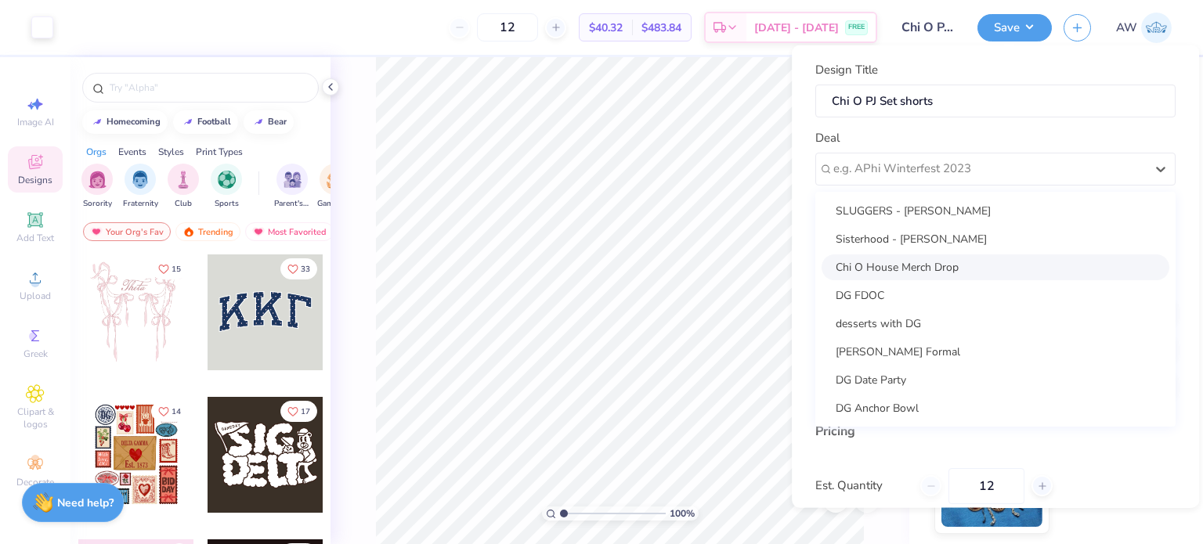
click at [938, 266] on div "Chi O House Merch Drop" at bounding box center [996, 267] width 348 height 26
type input "Bella Kiani"
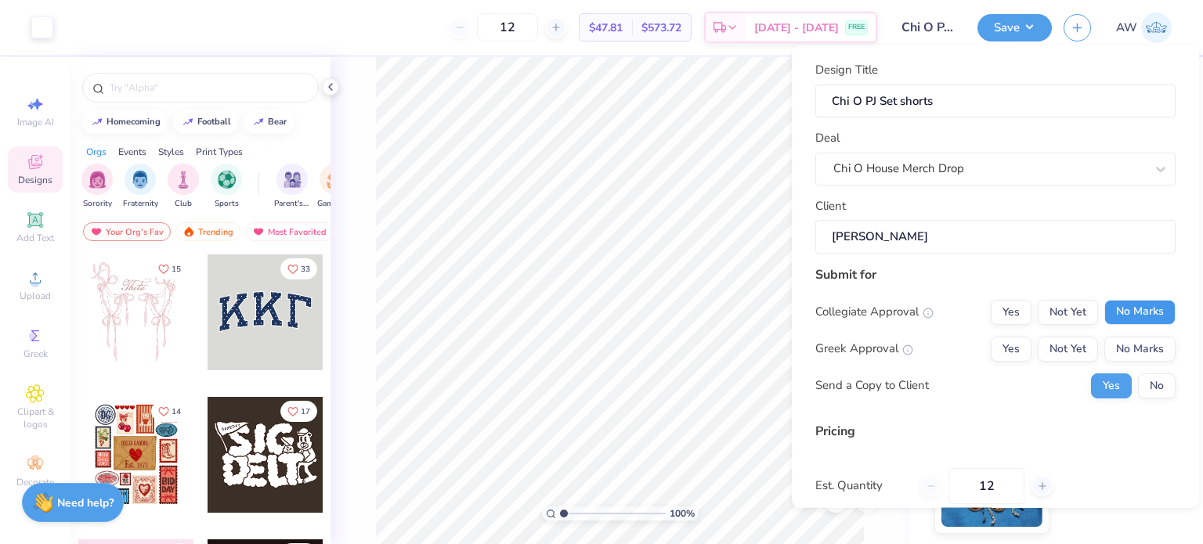
click at [1114, 306] on button "No Marks" at bounding box center [1140, 311] width 71 height 25
click at [991, 350] on button "Yes" at bounding box center [1011, 348] width 41 height 25
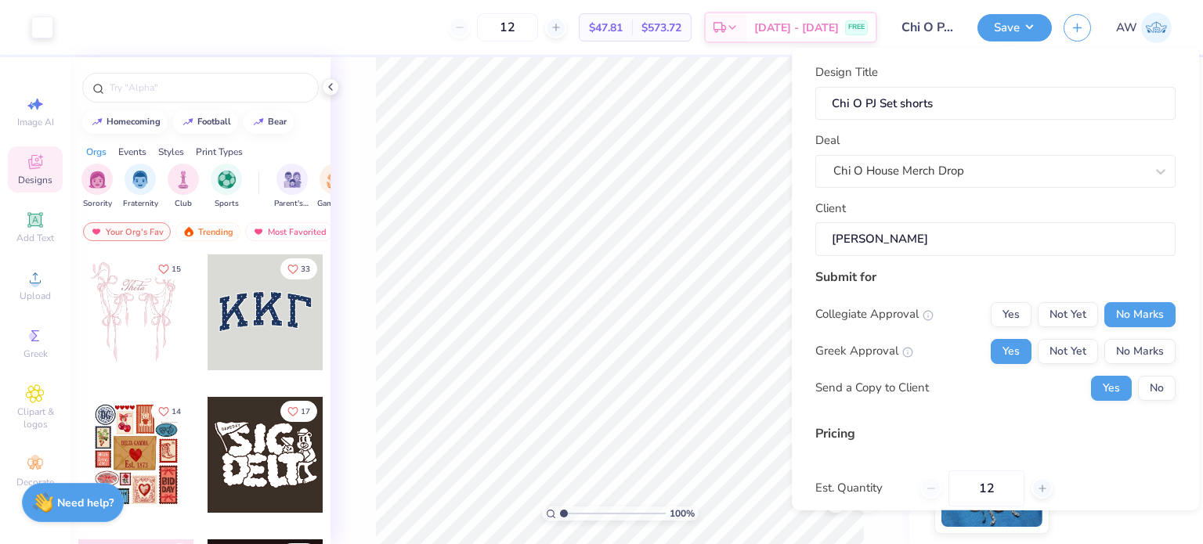
scroll to position [133, 0]
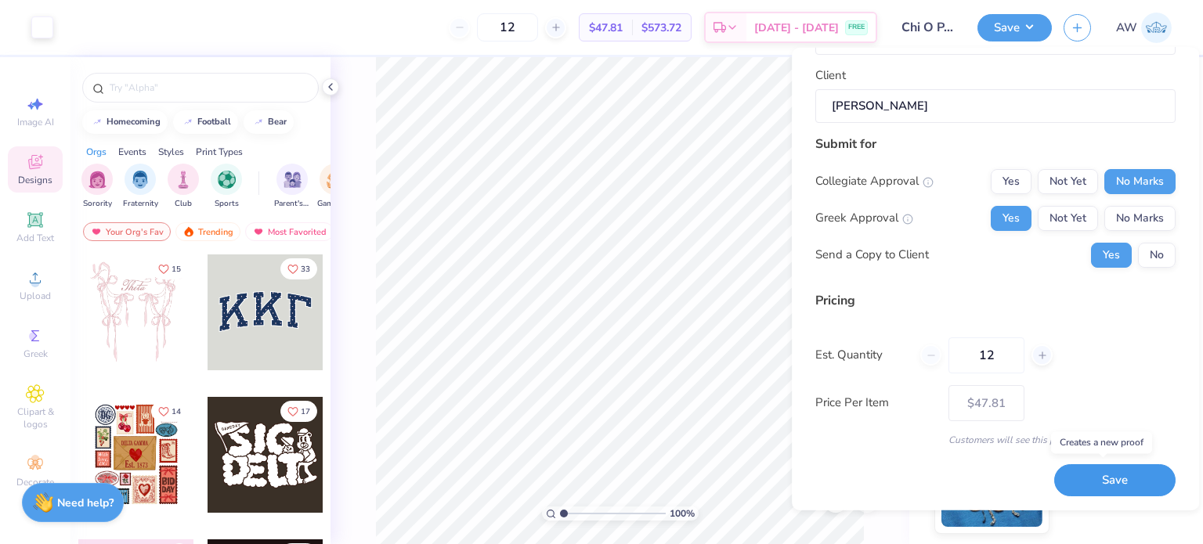
click at [1101, 478] on button "Save" at bounding box center [1114, 481] width 121 height 32
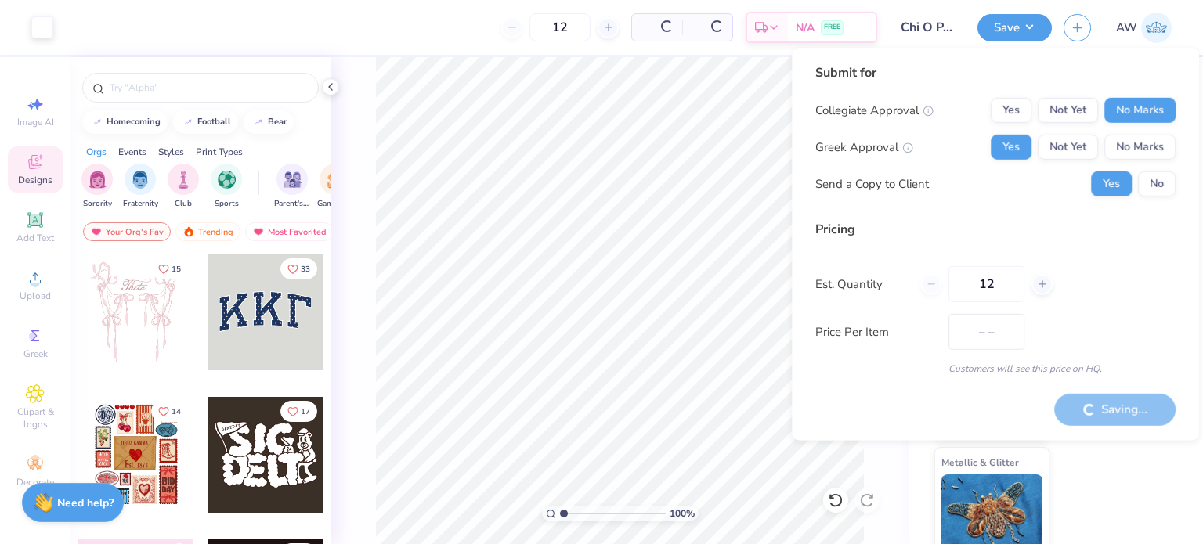
type input "$40.32"
